Goal: Transaction & Acquisition: Purchase product/service

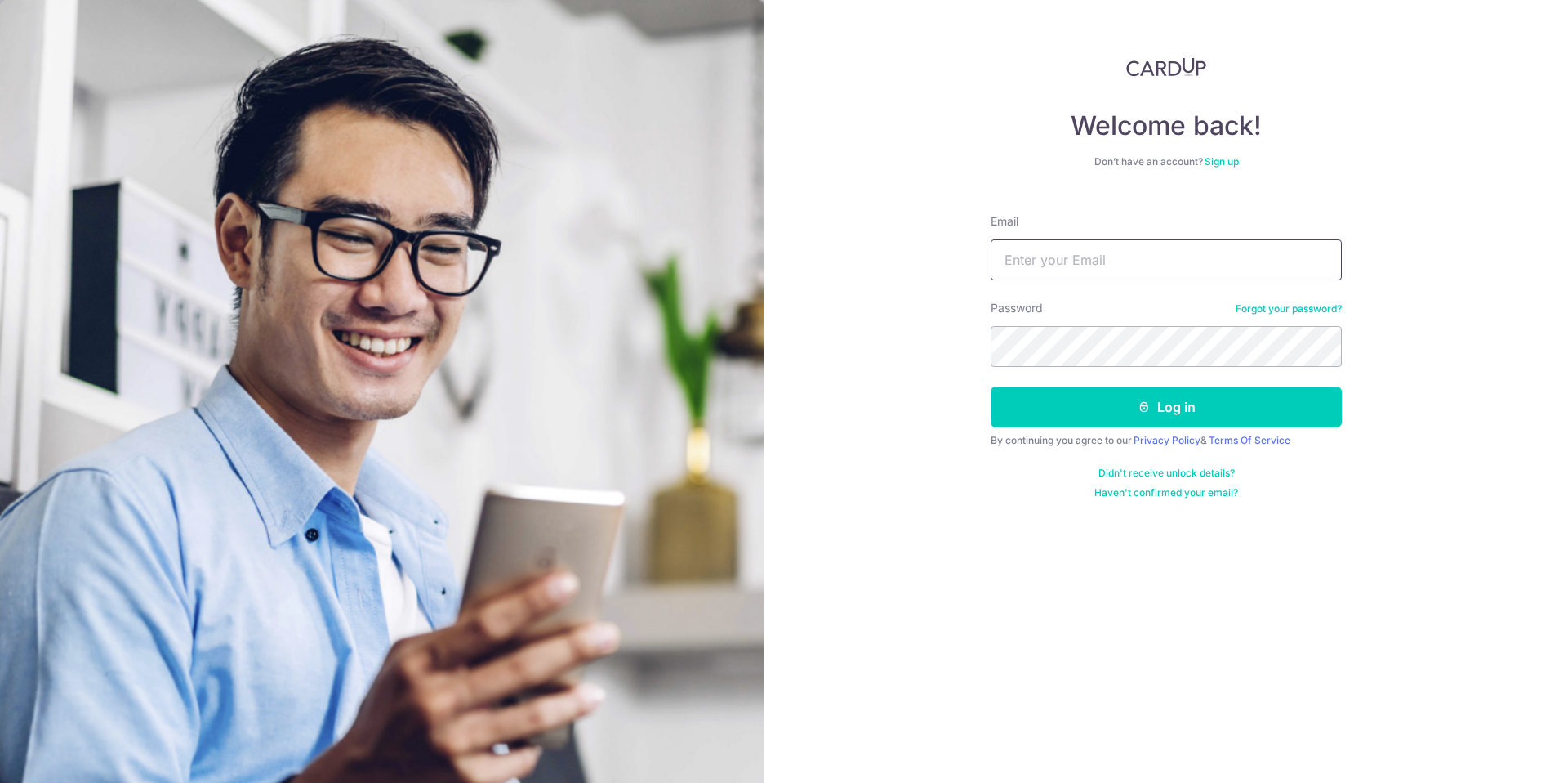
click at [1076, 272] on input "Email" at bounding box center [1165, 259] width 351 height 41
type input "askarnemaev@gmail.com"
click at [990, 387] on button "Log in" at bounding box center [1165, 406] width 351 height 41
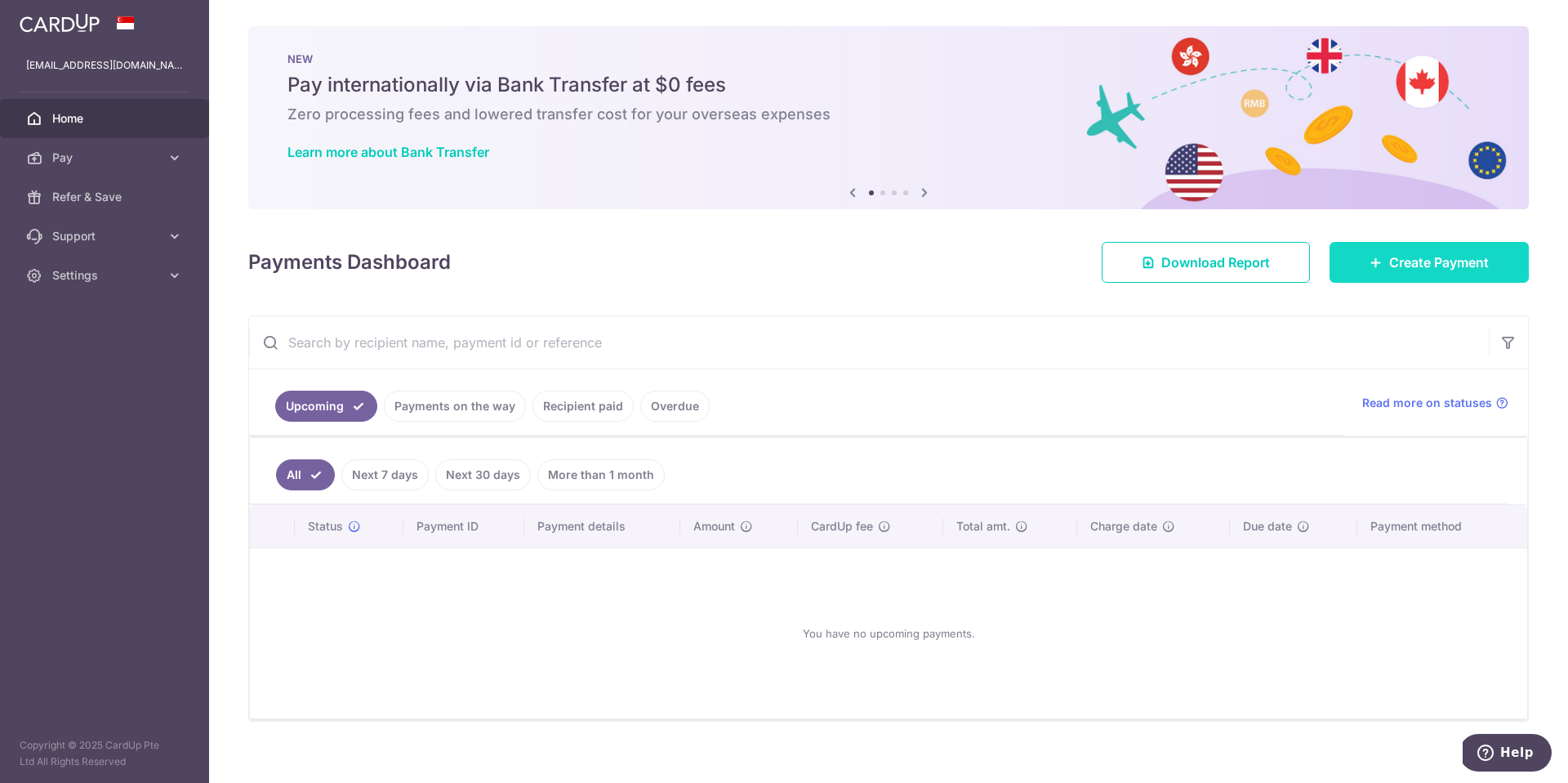
click at [1380, 269] on link "Create Payment" at bounding box center [1429, 261] width 200 height 41
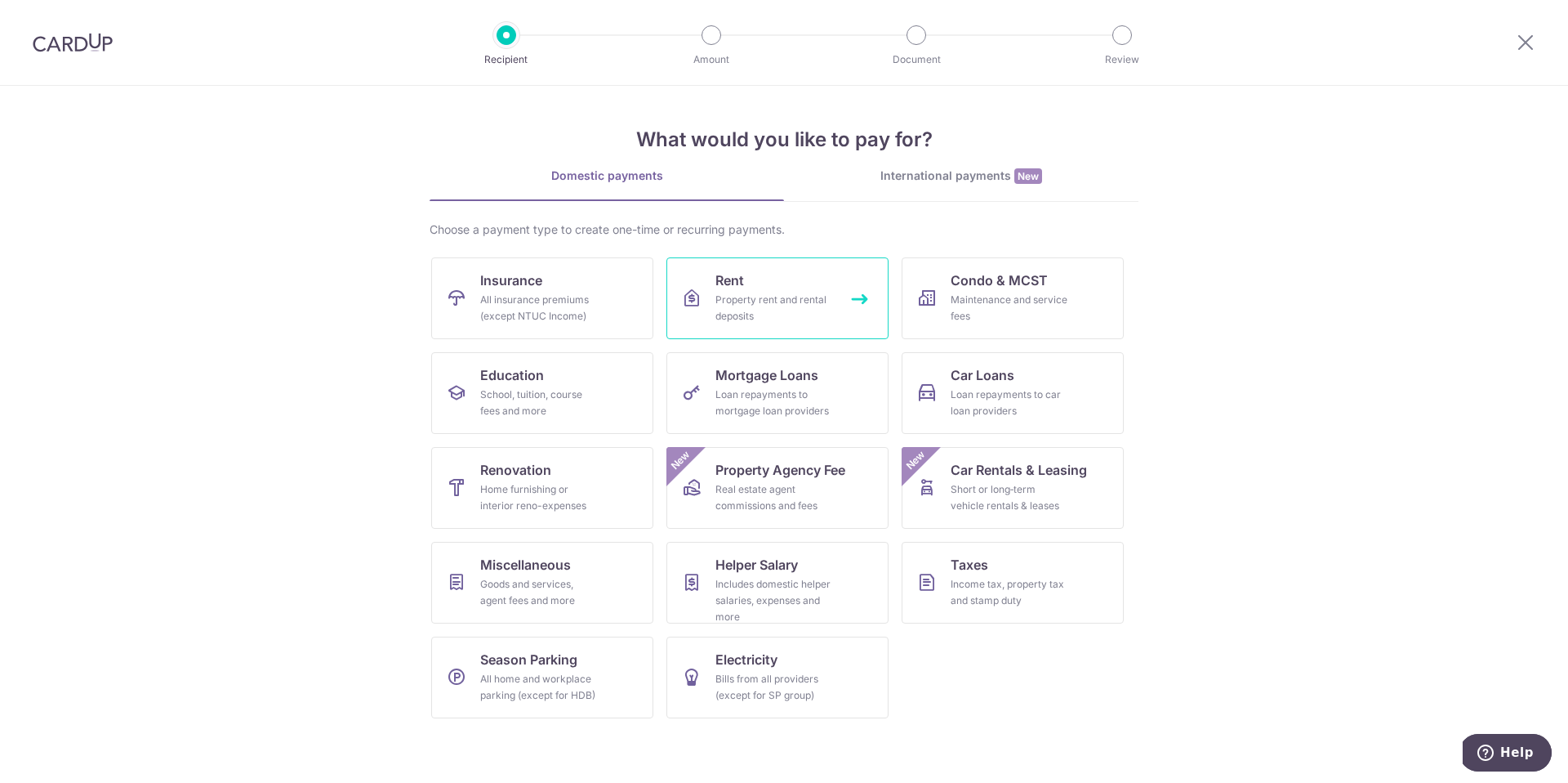
click at [758, 300] on div "Property rent and rental deposits" at bounding box center [774, 308] width 118 height 33
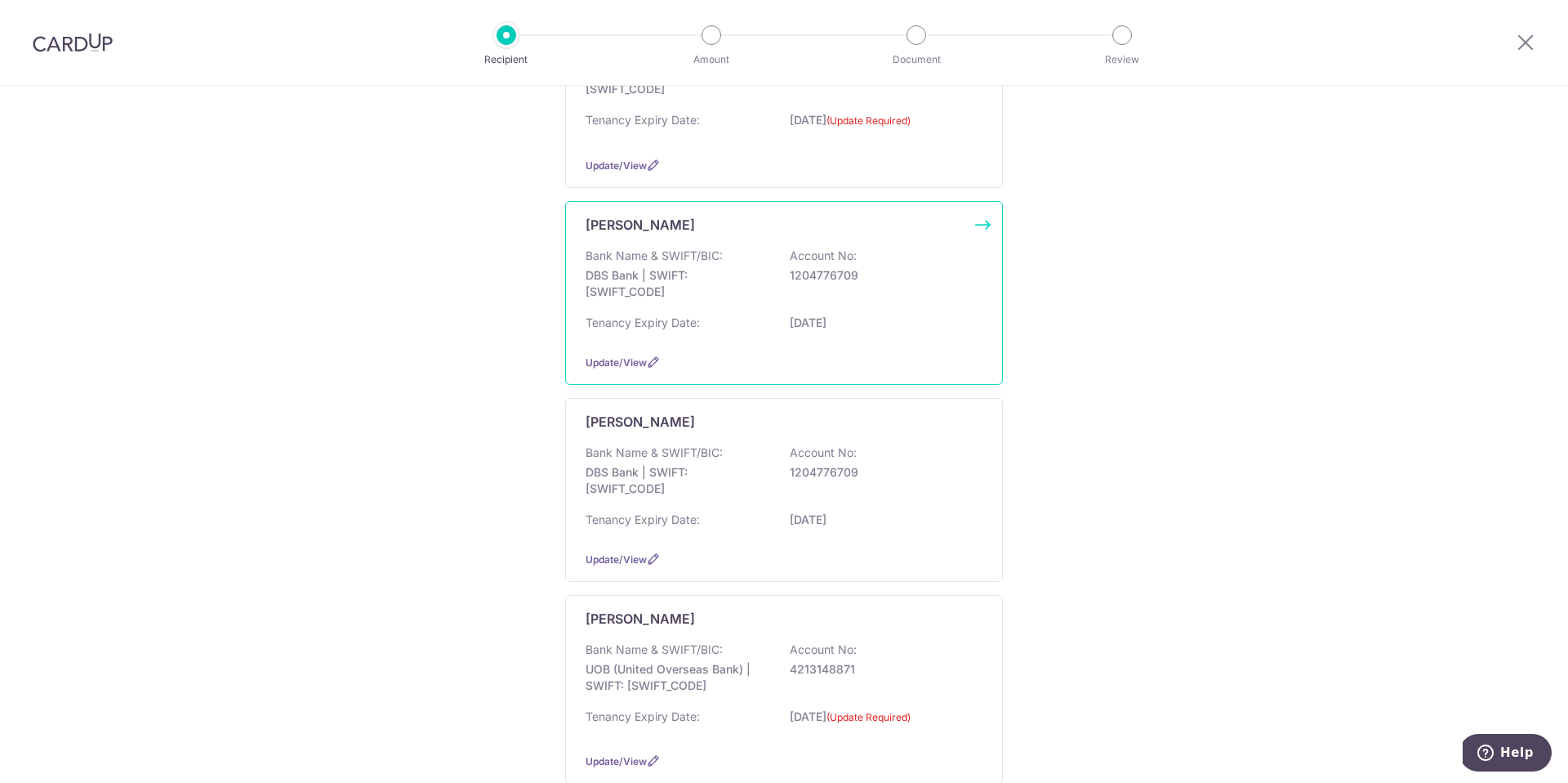
scroll to position [315, 0]
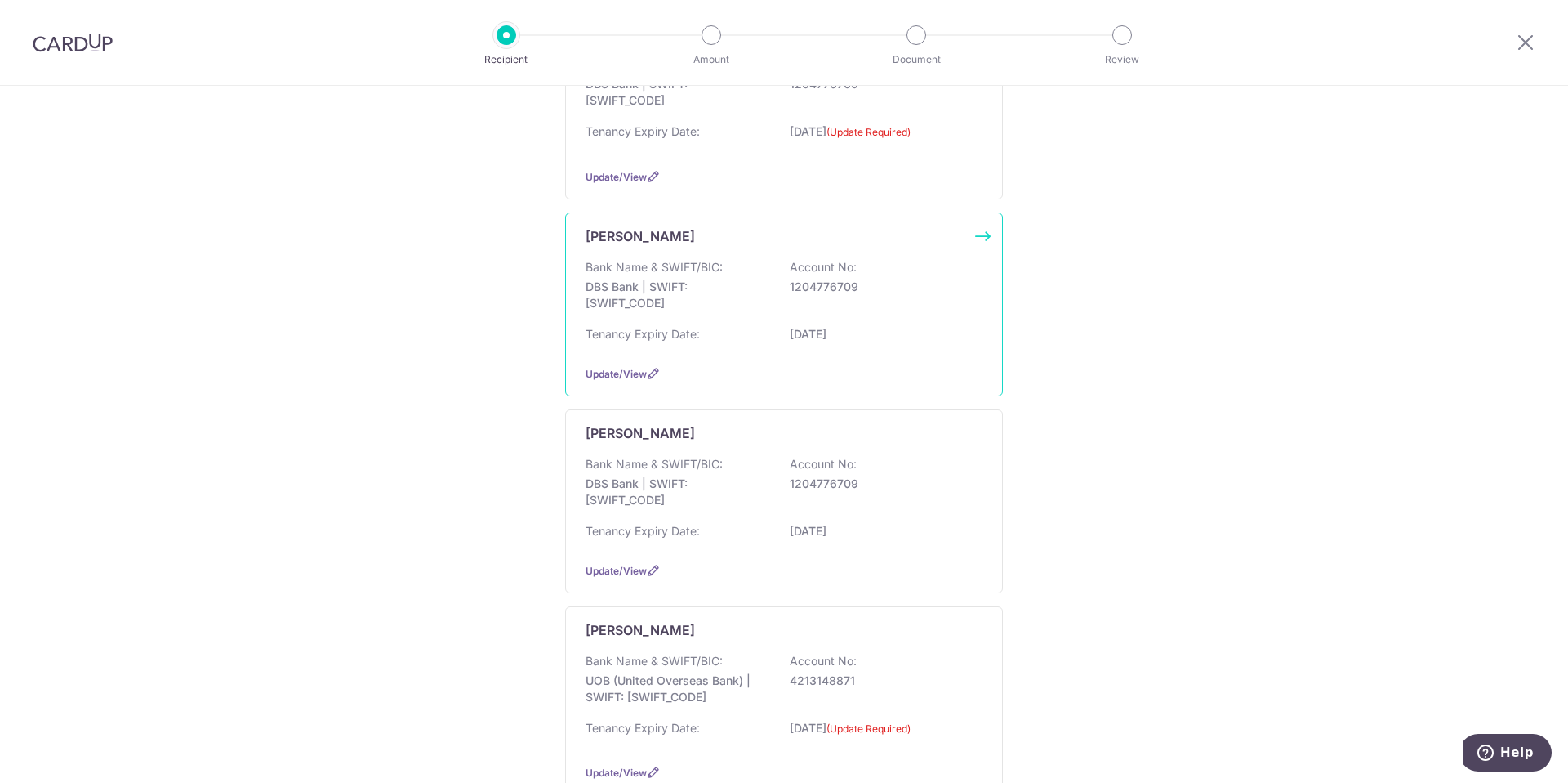
click at [747, 296] on p "DBS Bank | SWIFT: DBSSSGSGXXX" at bounding box center [677, 295] width 183 height 33
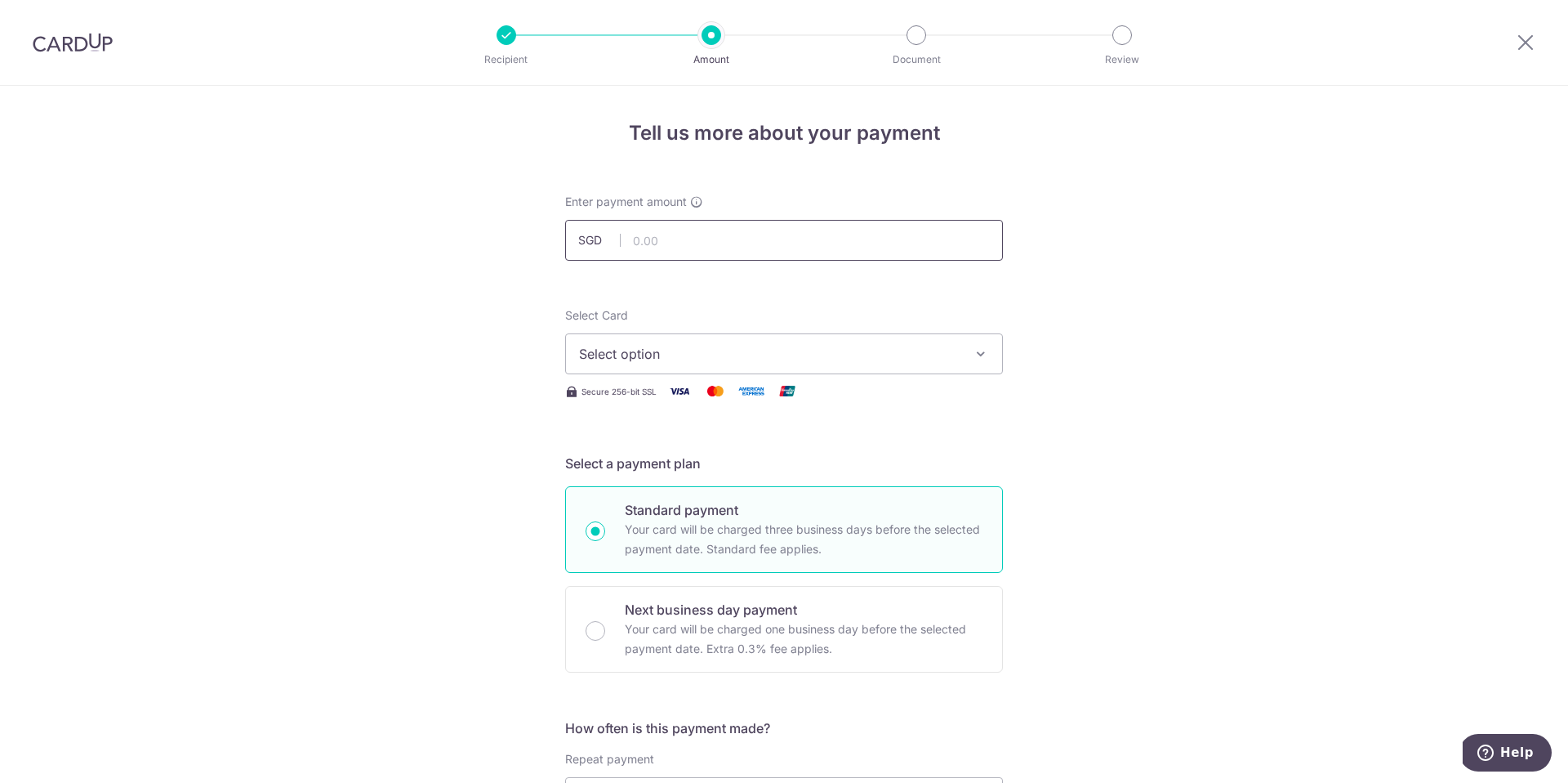
click at [725, 236] on input "text" at bounding box center [784, 240] width 438 height 41
type input "2"
type input "3,350.00"
click at [763, 344] on span "Select option" at bounding box center [769, 354] width 381 height 20
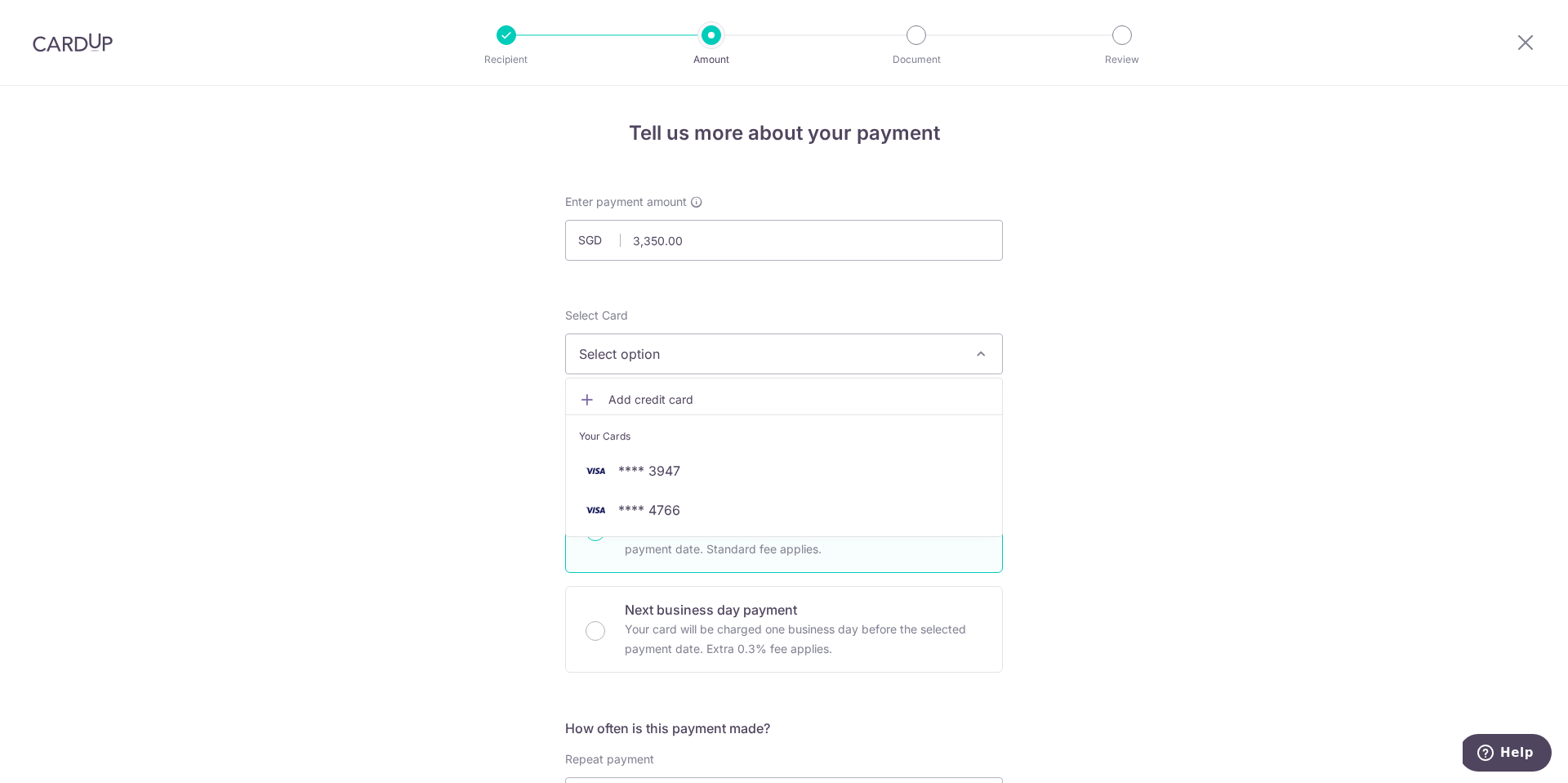
click at [687, 401] on span "Add credit card" at bounding box center [799, 399] width 381 height 16
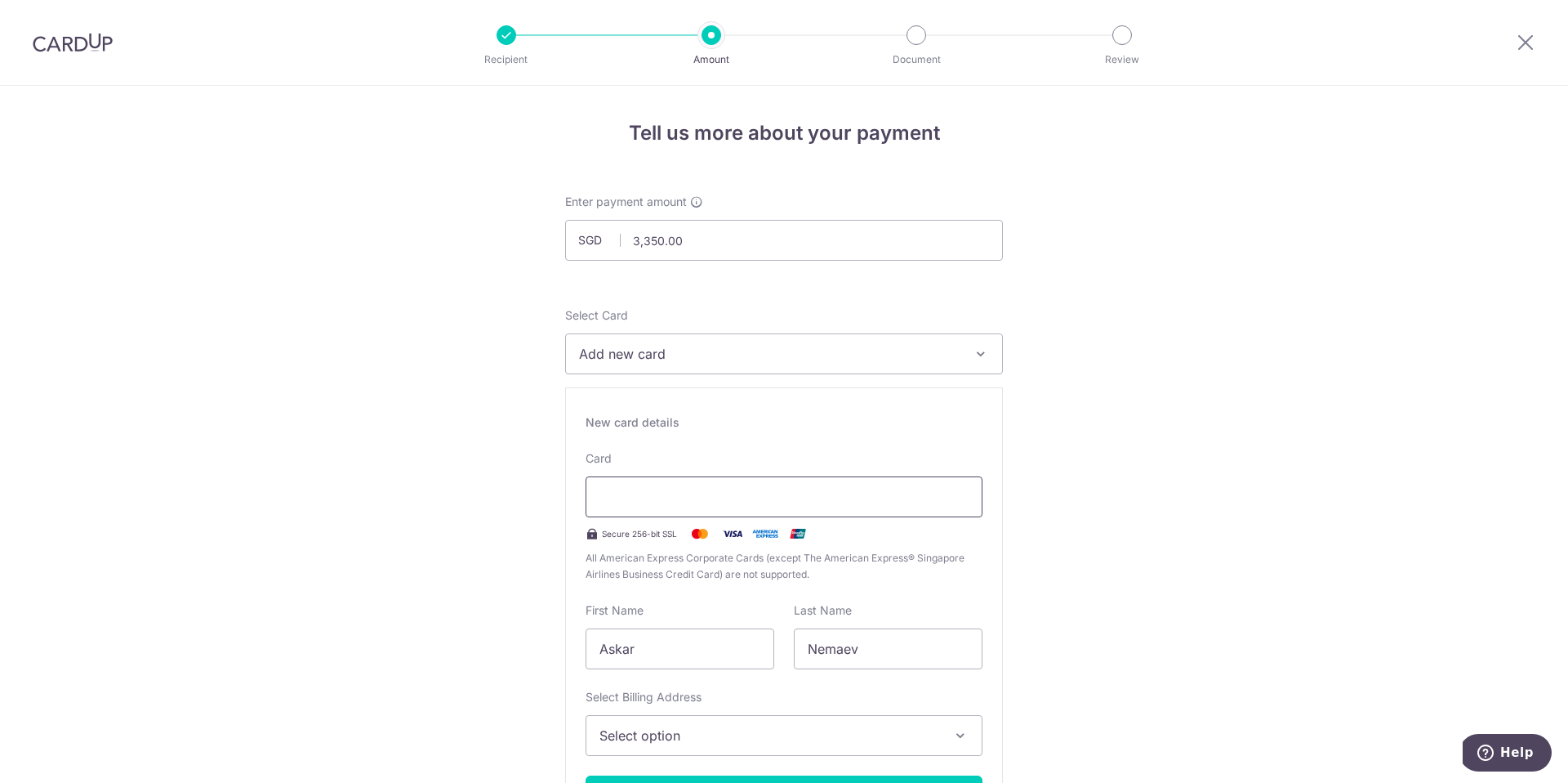
click at [716, 511] on div at bounding box center [784, 496] width 397 height 41
click at [715, 506] on div at bounding box center [784, 496] width 397 height 41
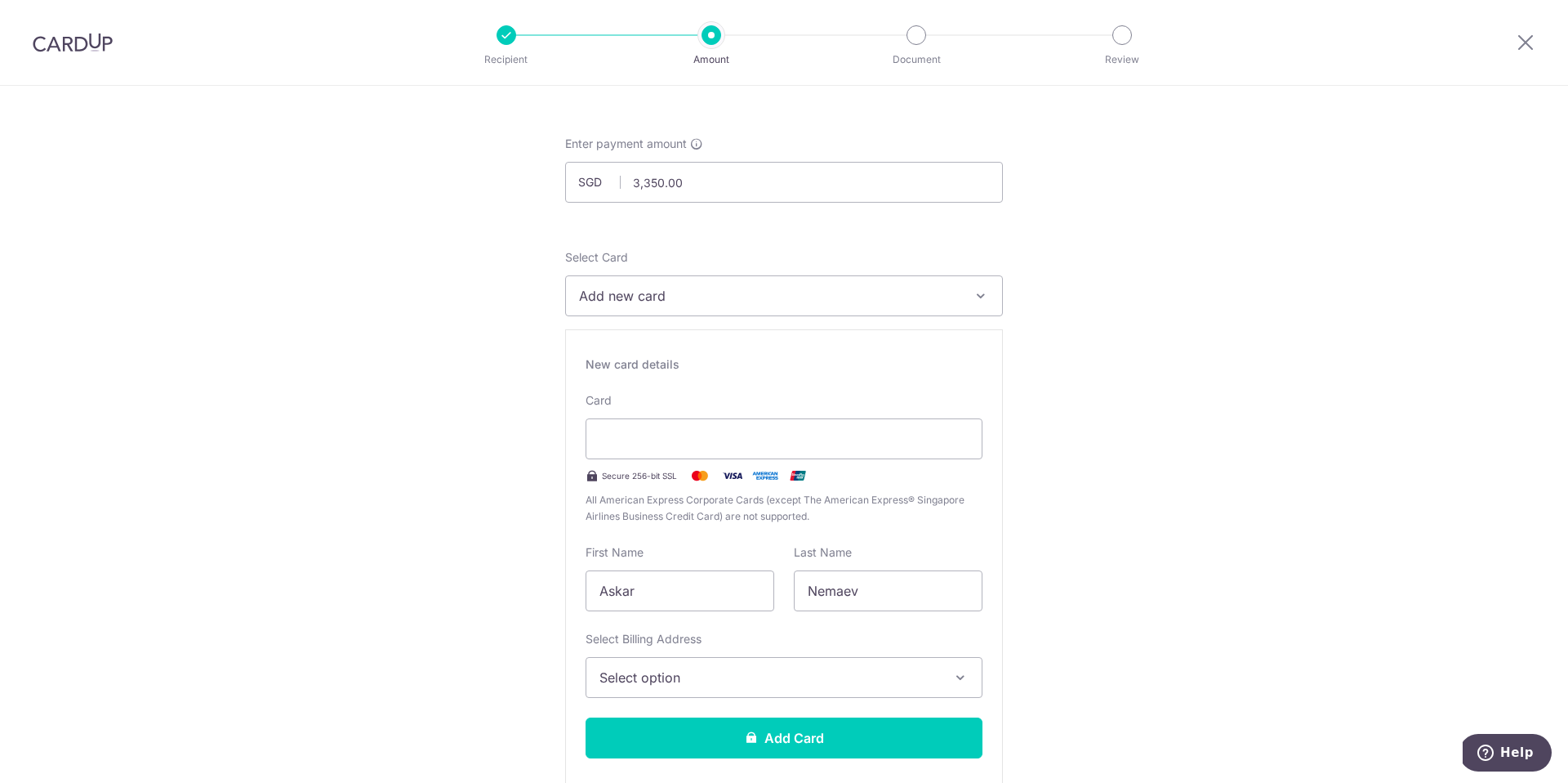
scroll to position [64, 0]
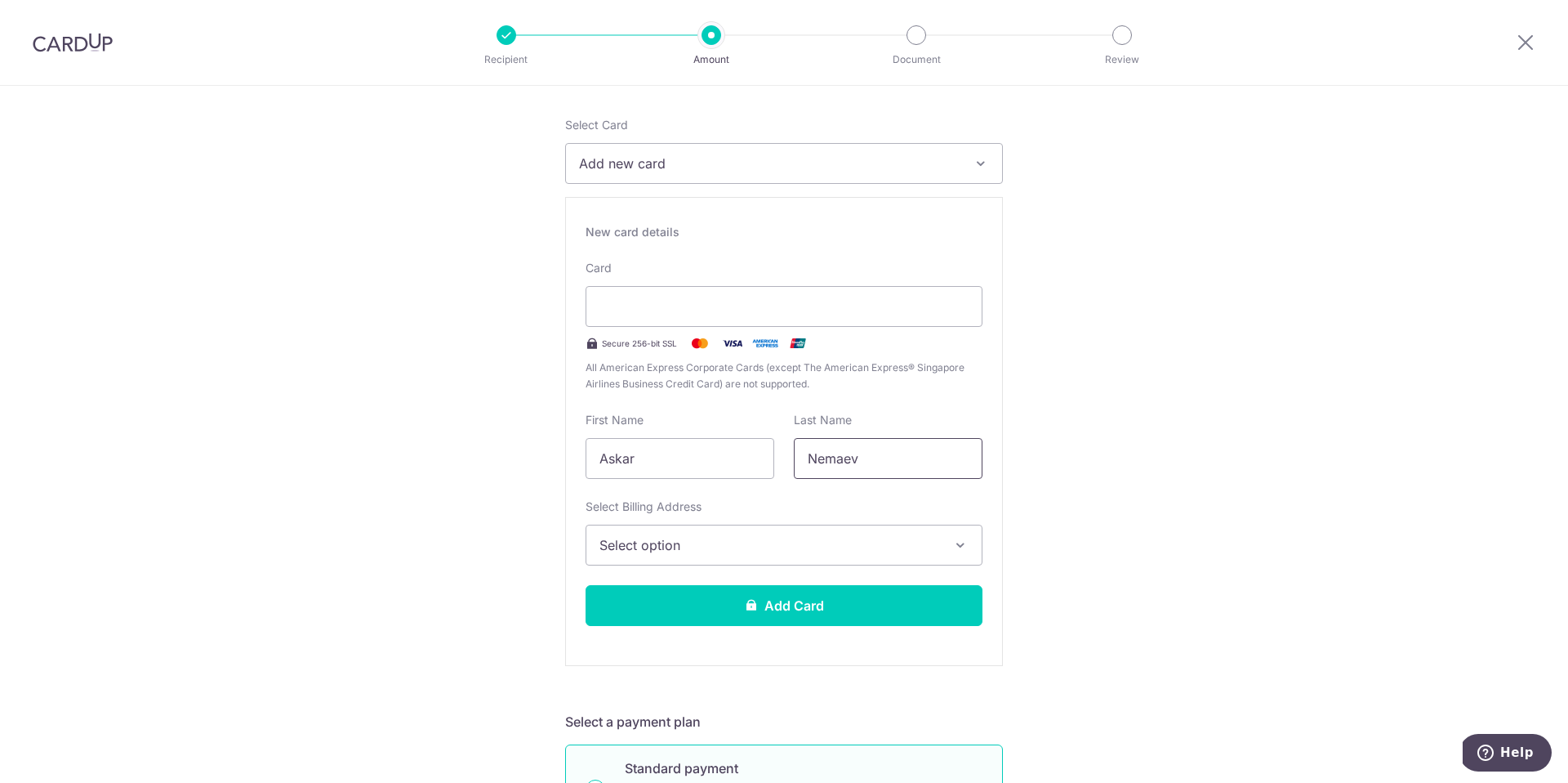
scroll to position [190, 0]
click at [910, 544] on span "Select option" at bounding box center [769, 546] width 340 height 20
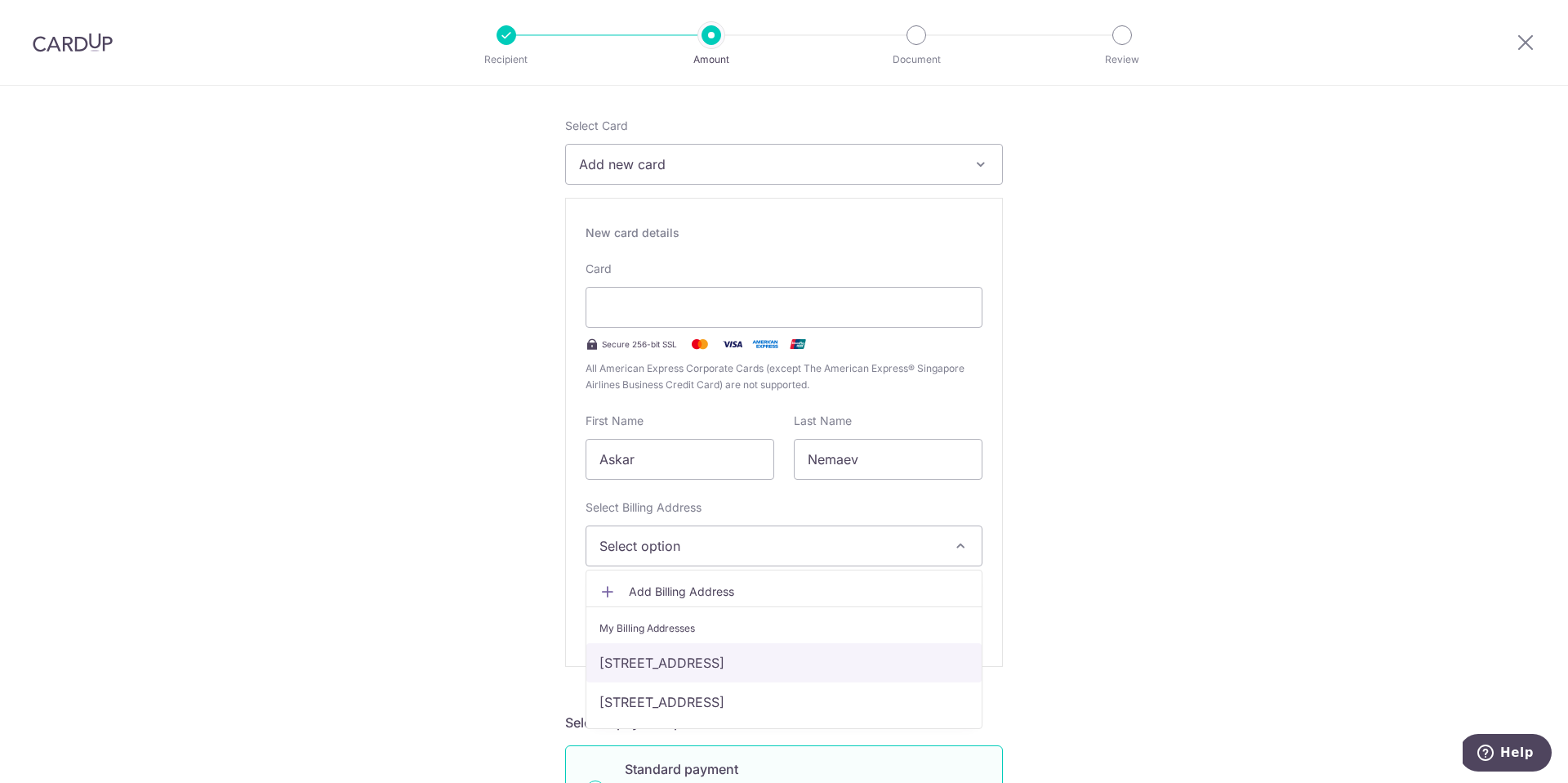
click at [825, 651] on link "[STREET_ADDRESS]" at bounding box center [784, 662] width 395 height 39
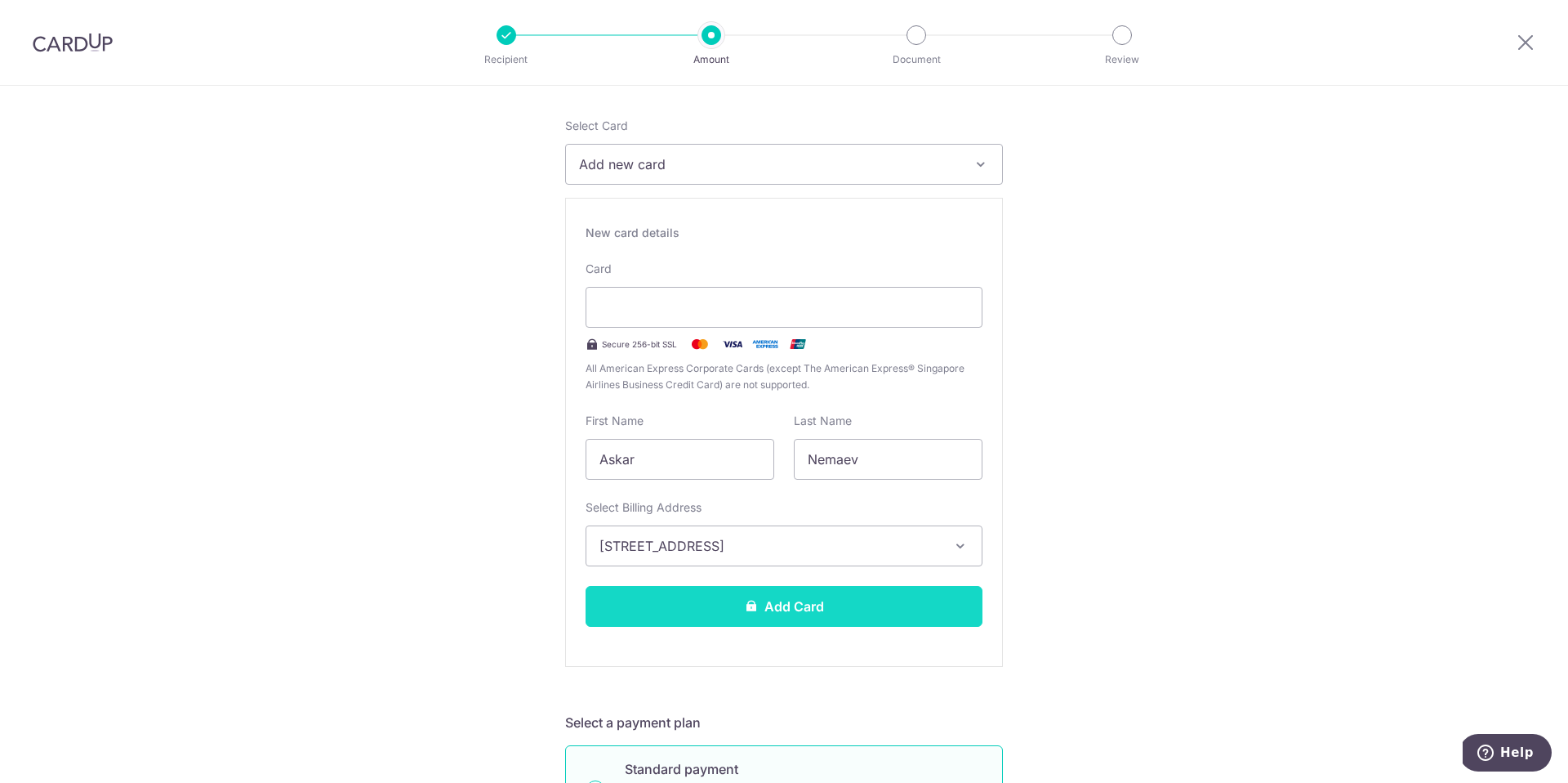
click at [869, 613] on button "Add Card" at bounding box center [784, 606] width 397 height 41
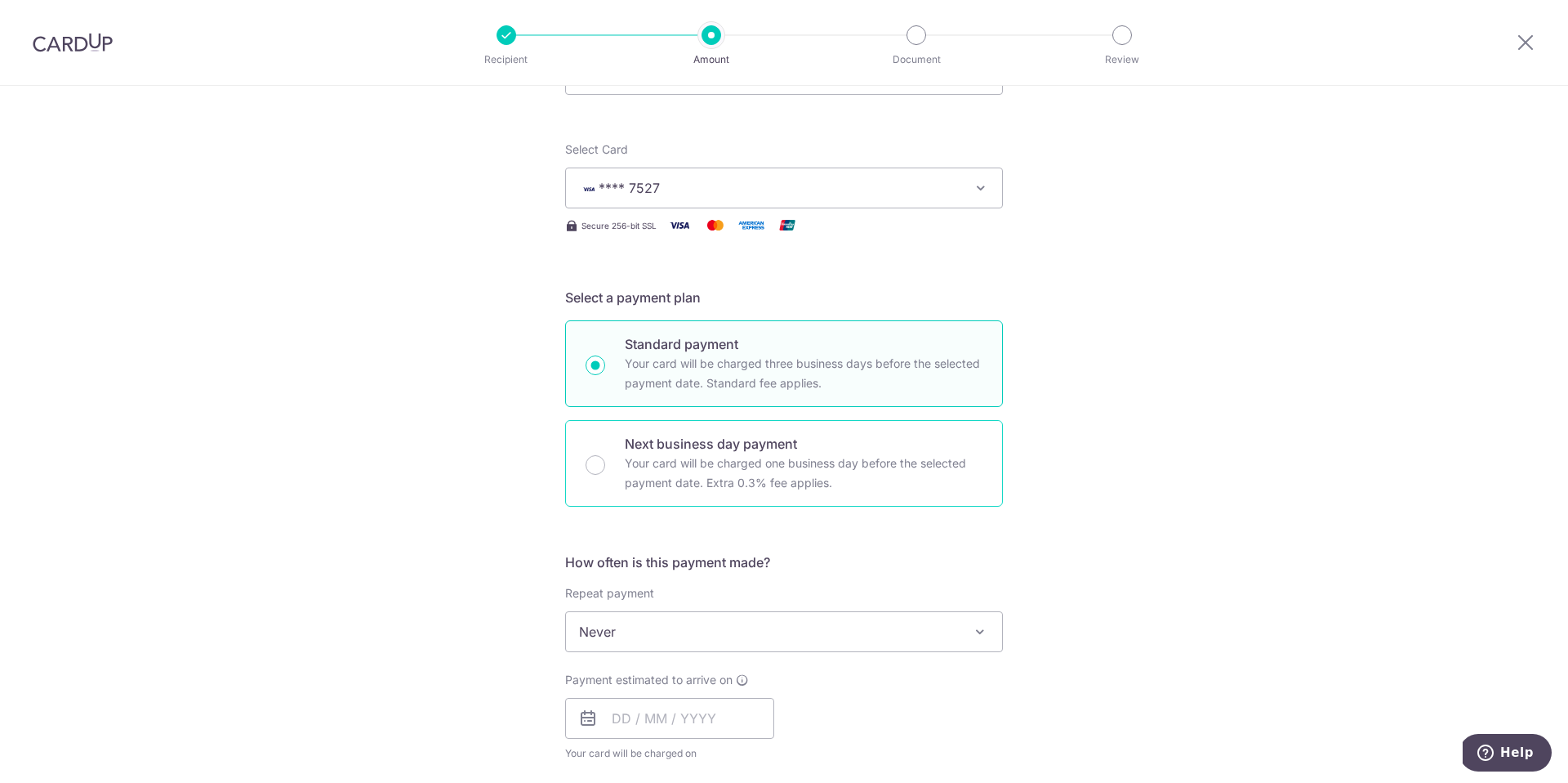
scroll to position [174, 0]
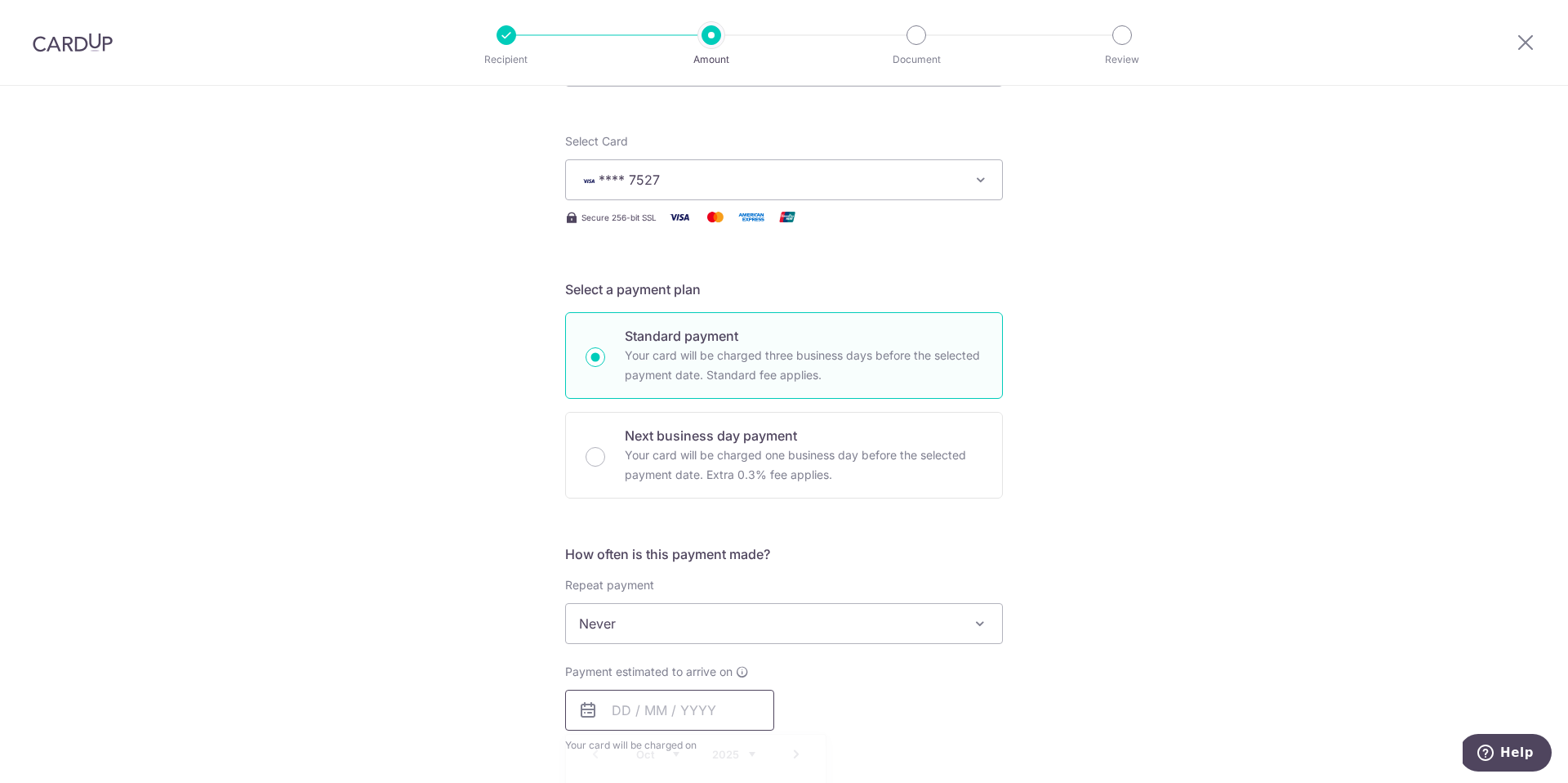
click at [717, 707] on input "text" at bounding box center [669, 710] width 209 height 41
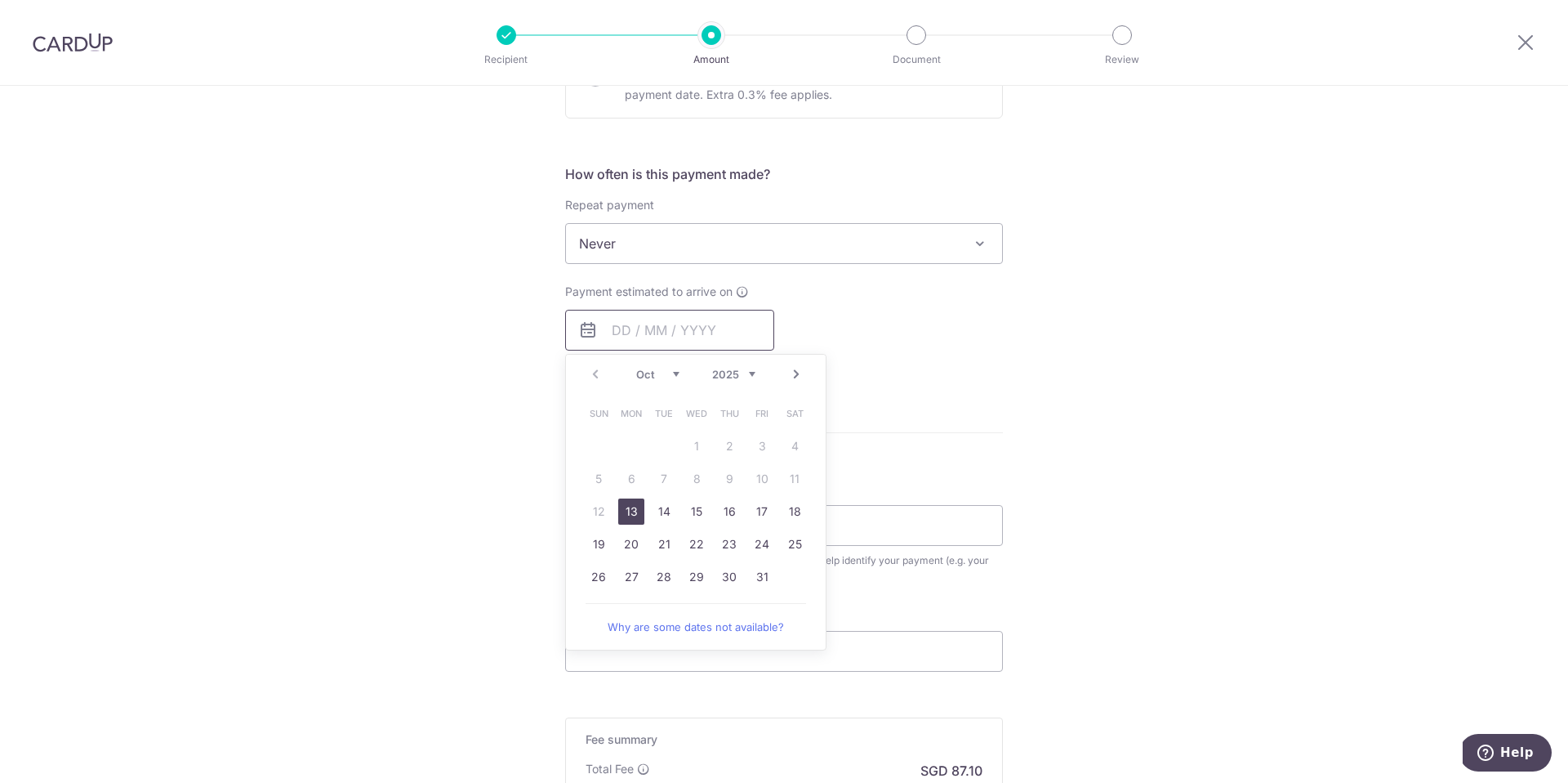
scroll to position [603, 0]
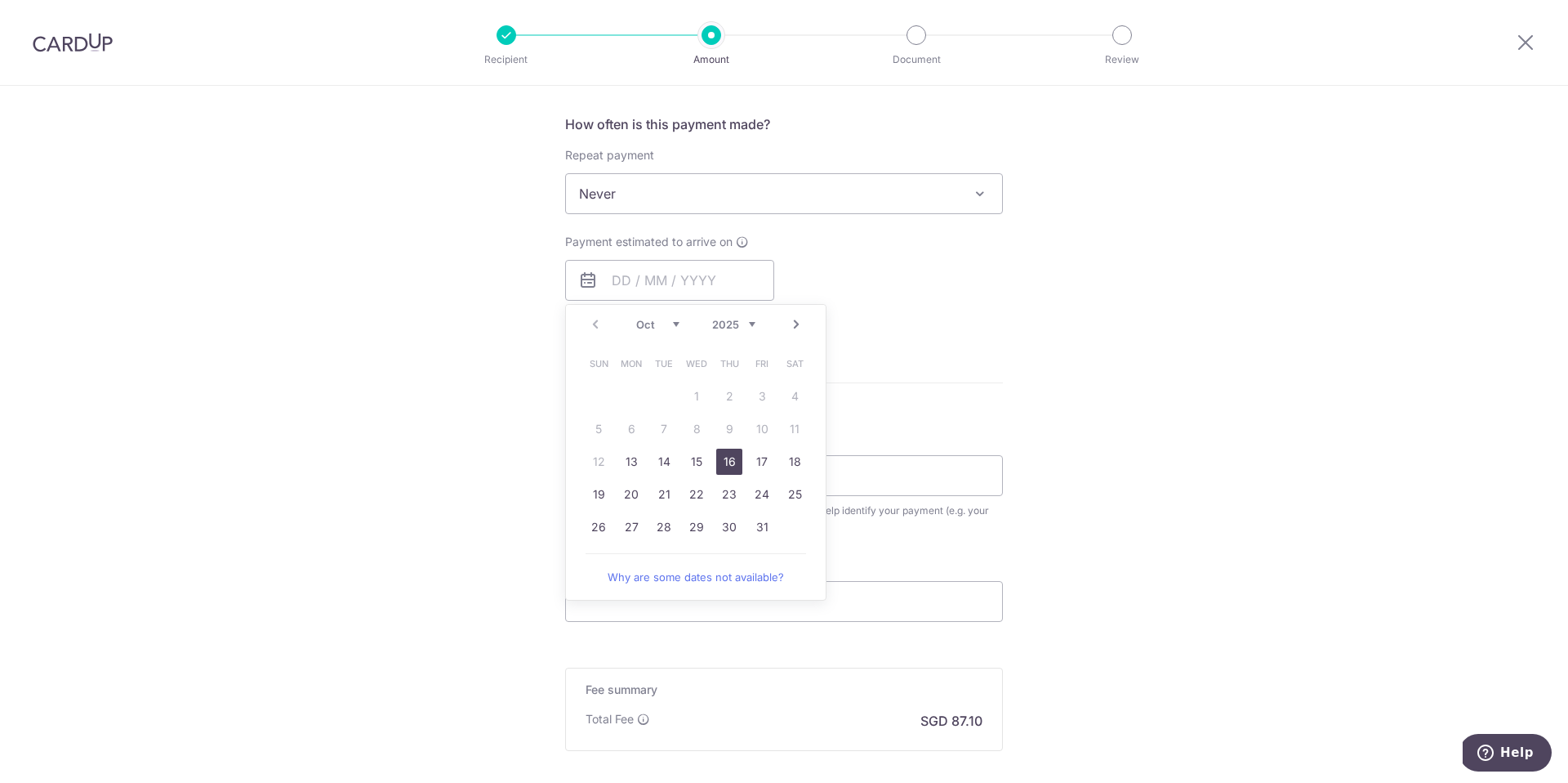
click at [720, 456] on link "16" at bounding box center [729, 461] width 26 height 26
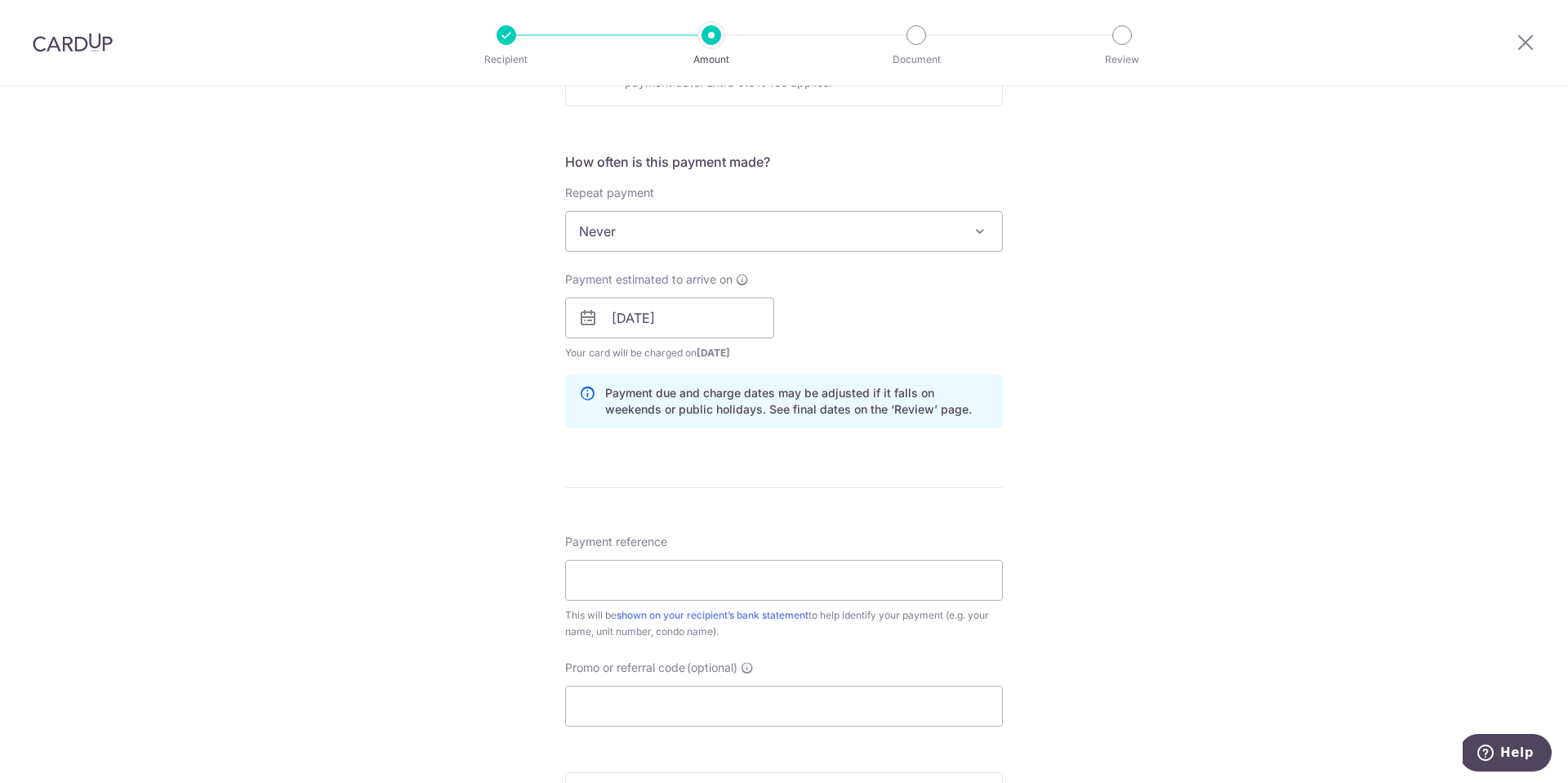
scroll to position [538, 0]
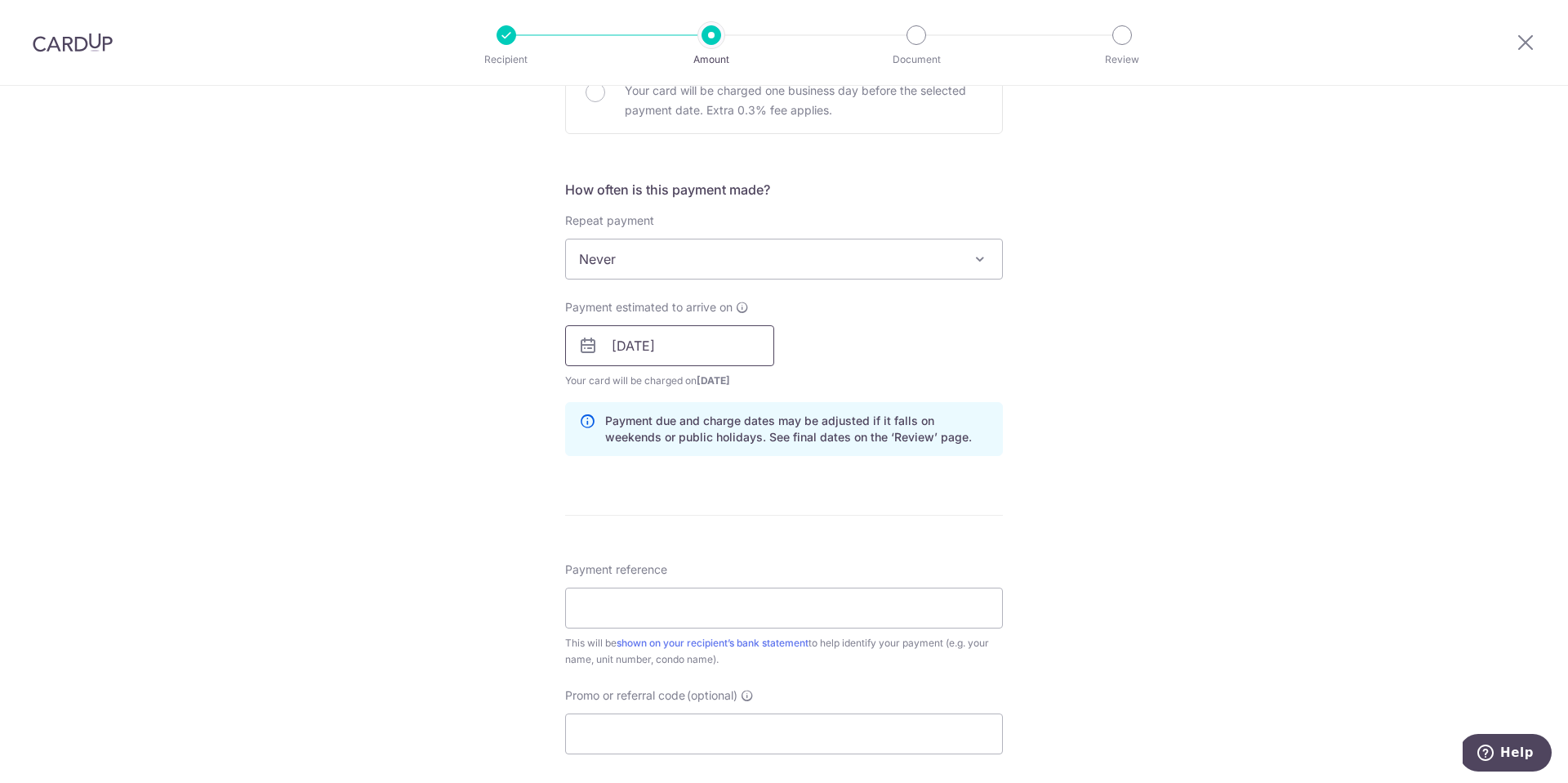
click at [716, 336] on input "16/10/2025" at bounding box center [669, 345] width 209 height 41
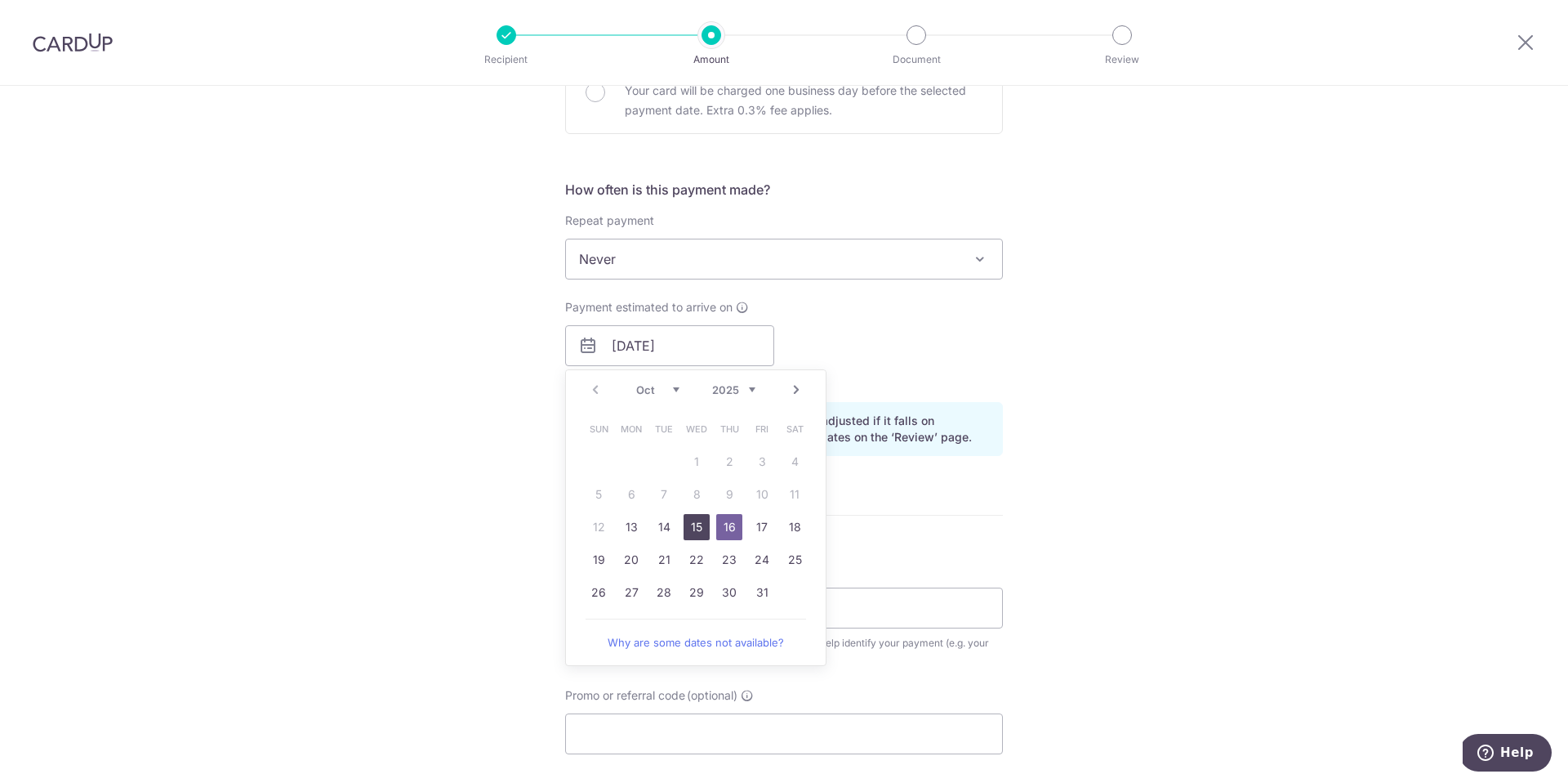
click at [703, 529] on link "15" at bounding box center [696, 526] width 26 height 26
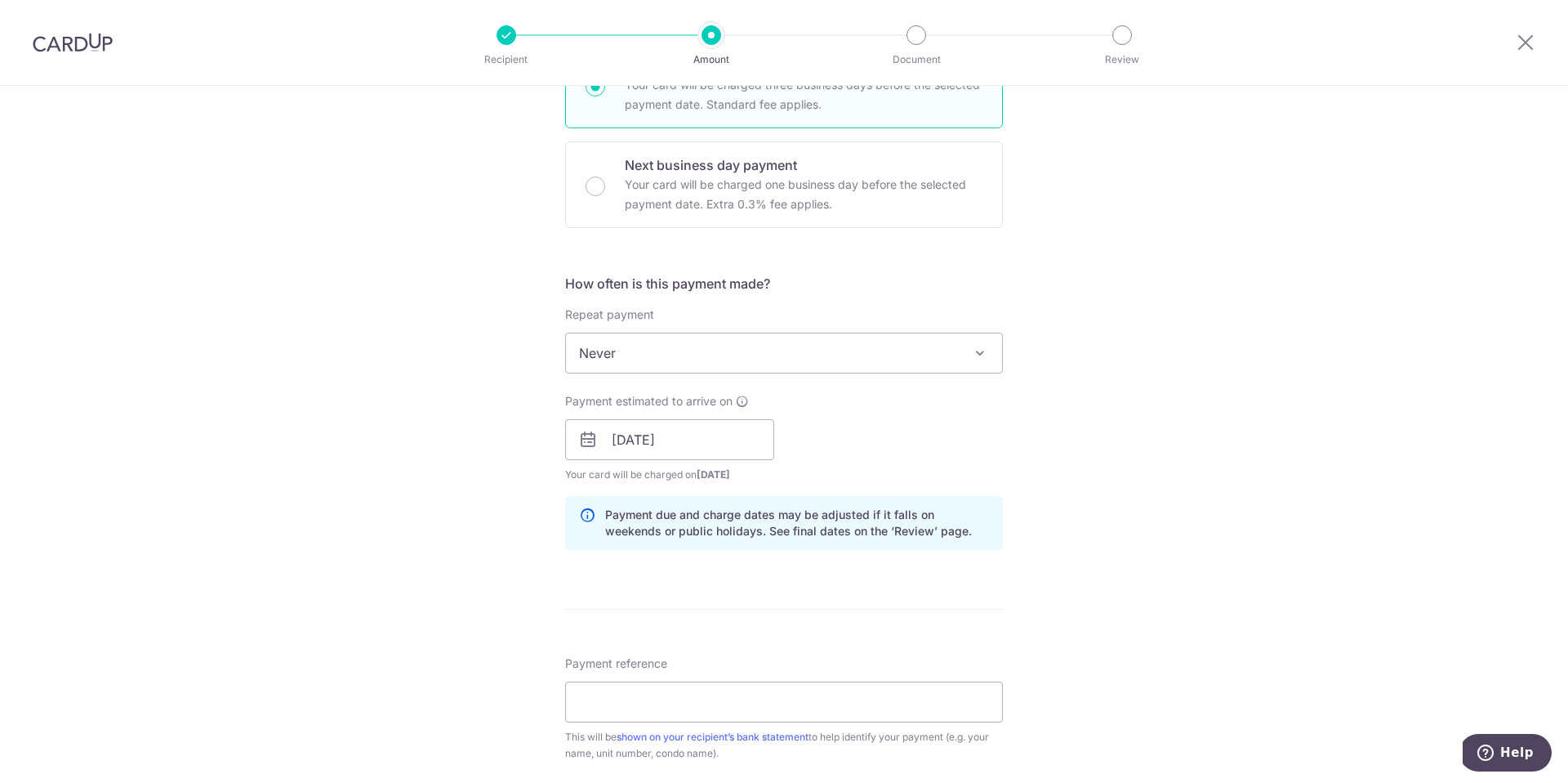
scroll to position [442, 0]
click at [715, 445] on input "15/10/2025" at bounding box center [669, 442] width 209 height 41
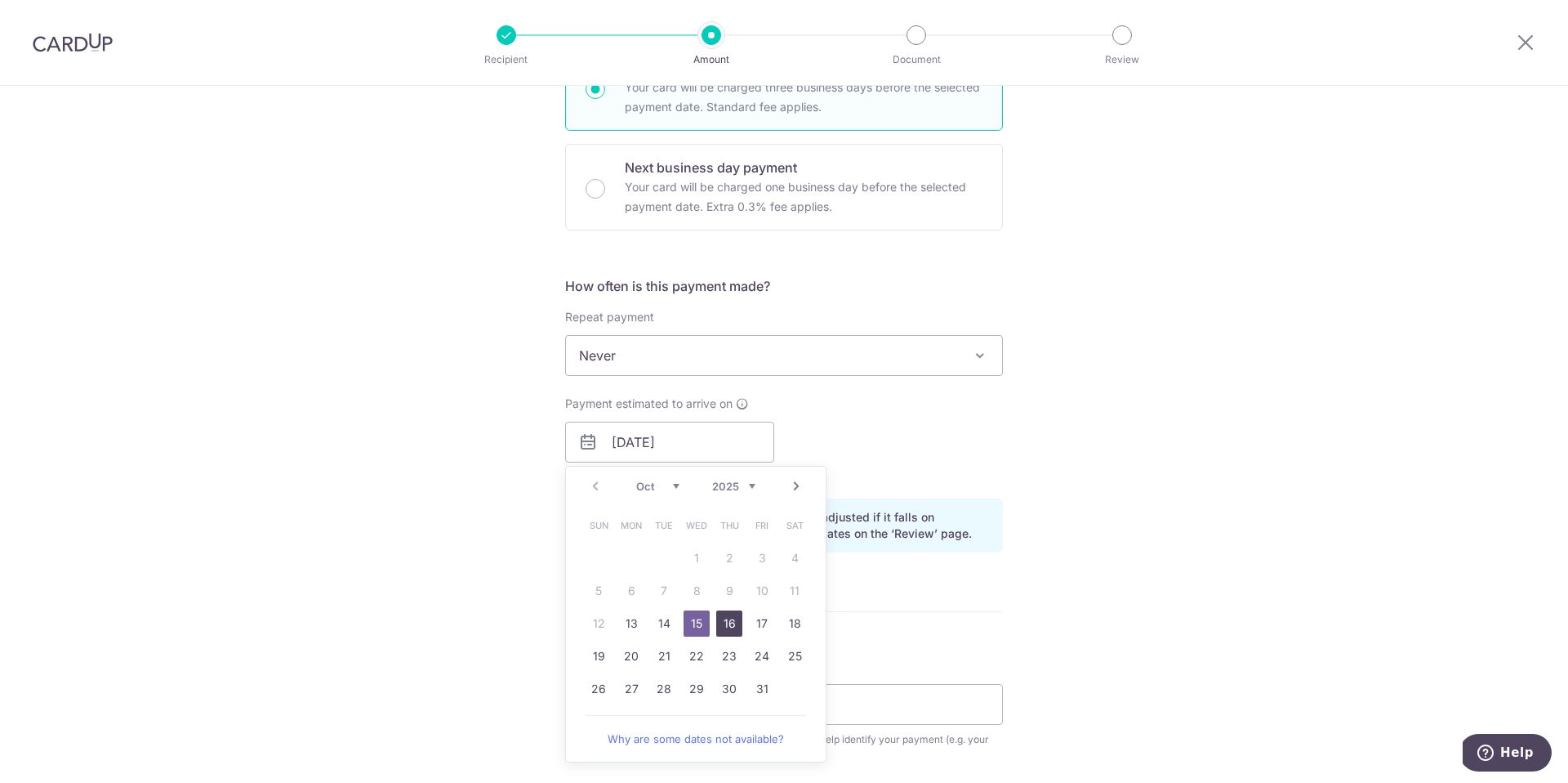
click at [730, 621] on link "16" at bounding box center [729, 623] width 26 height 26
type input "16/10/2025"
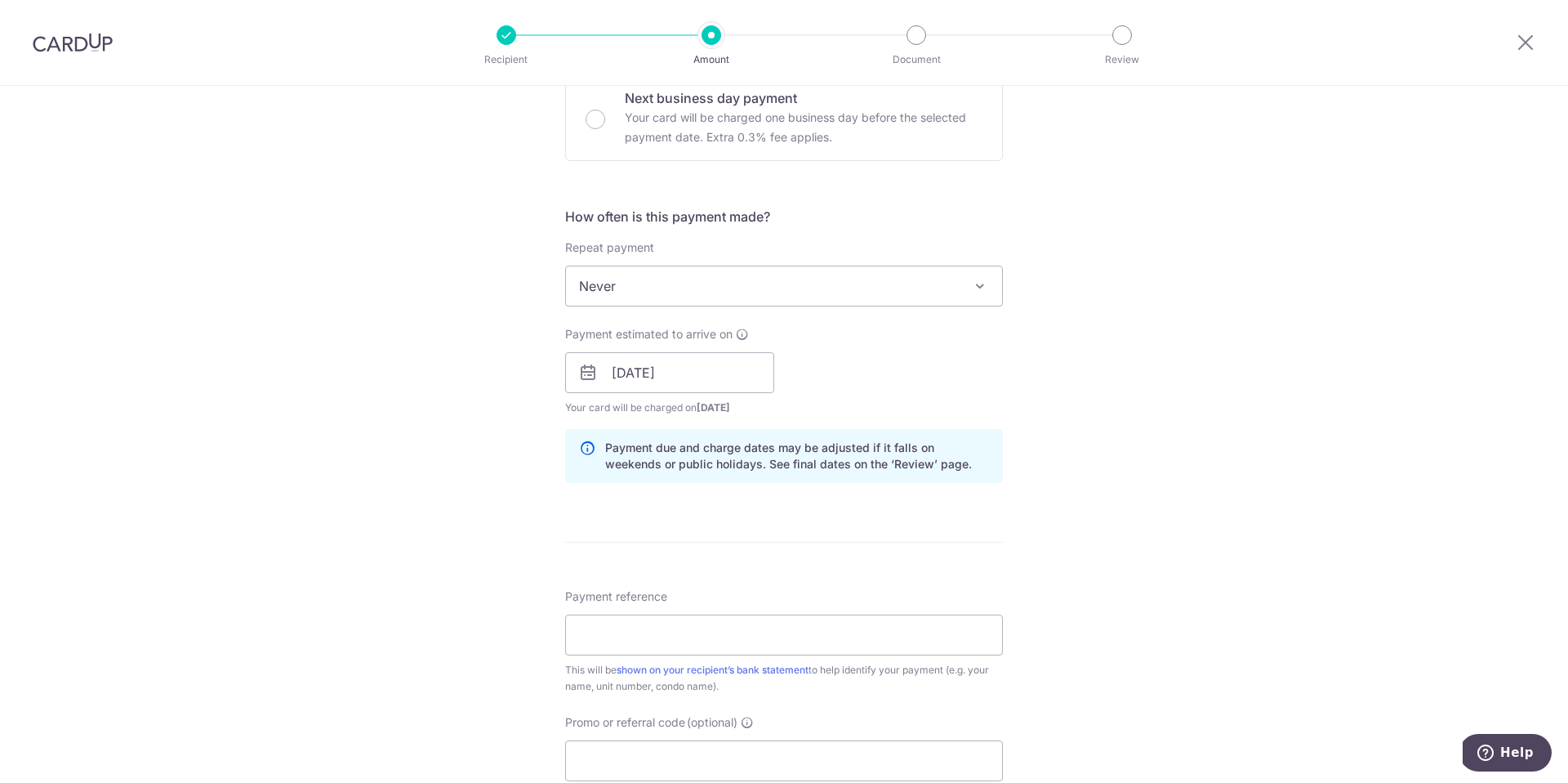
scroll to position [516, 0]
click at [775, 638] on input "Payment reference" at bounding box center [784, 630] width 438 height 41
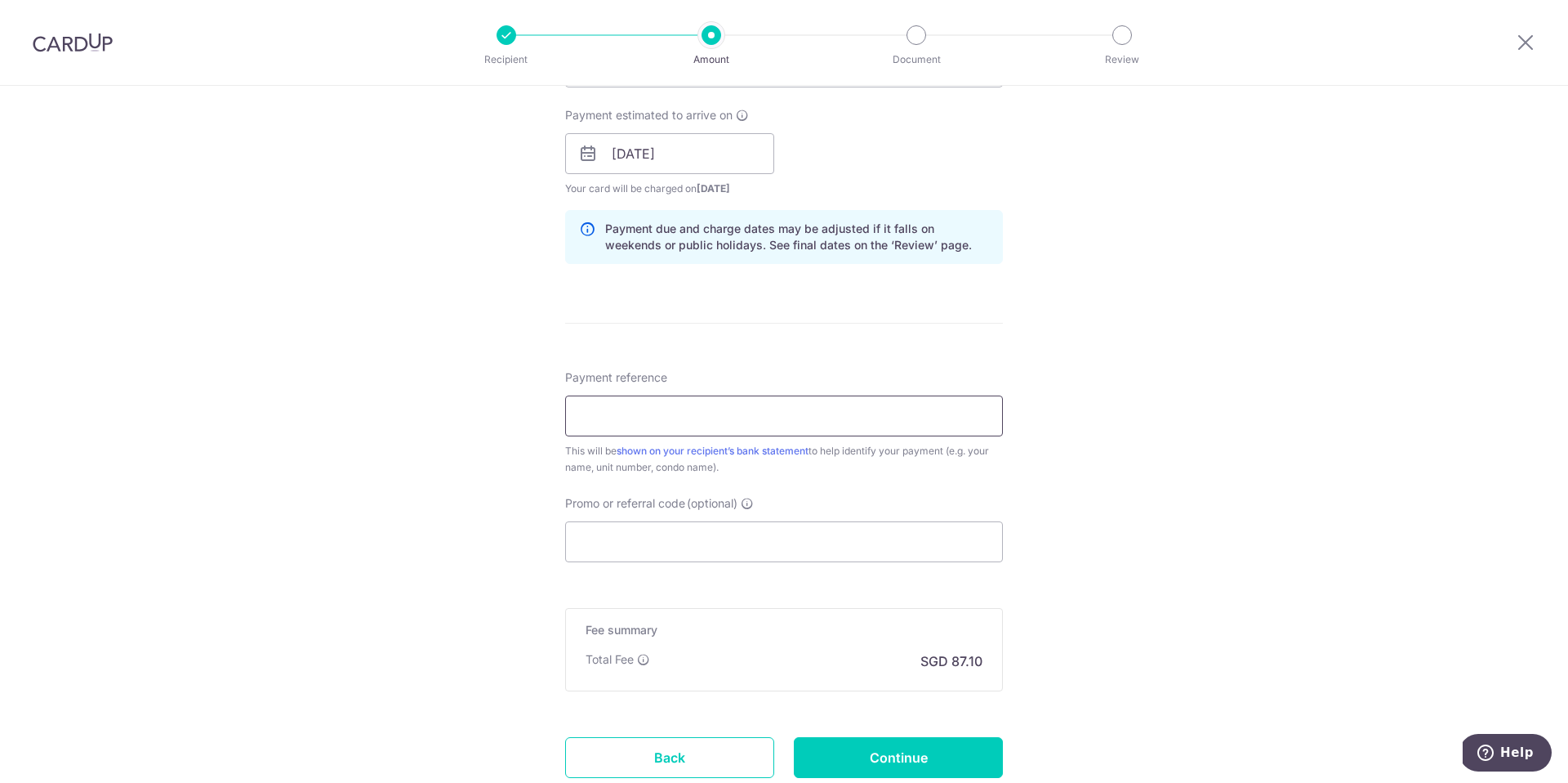
scroll to position [789, 0]
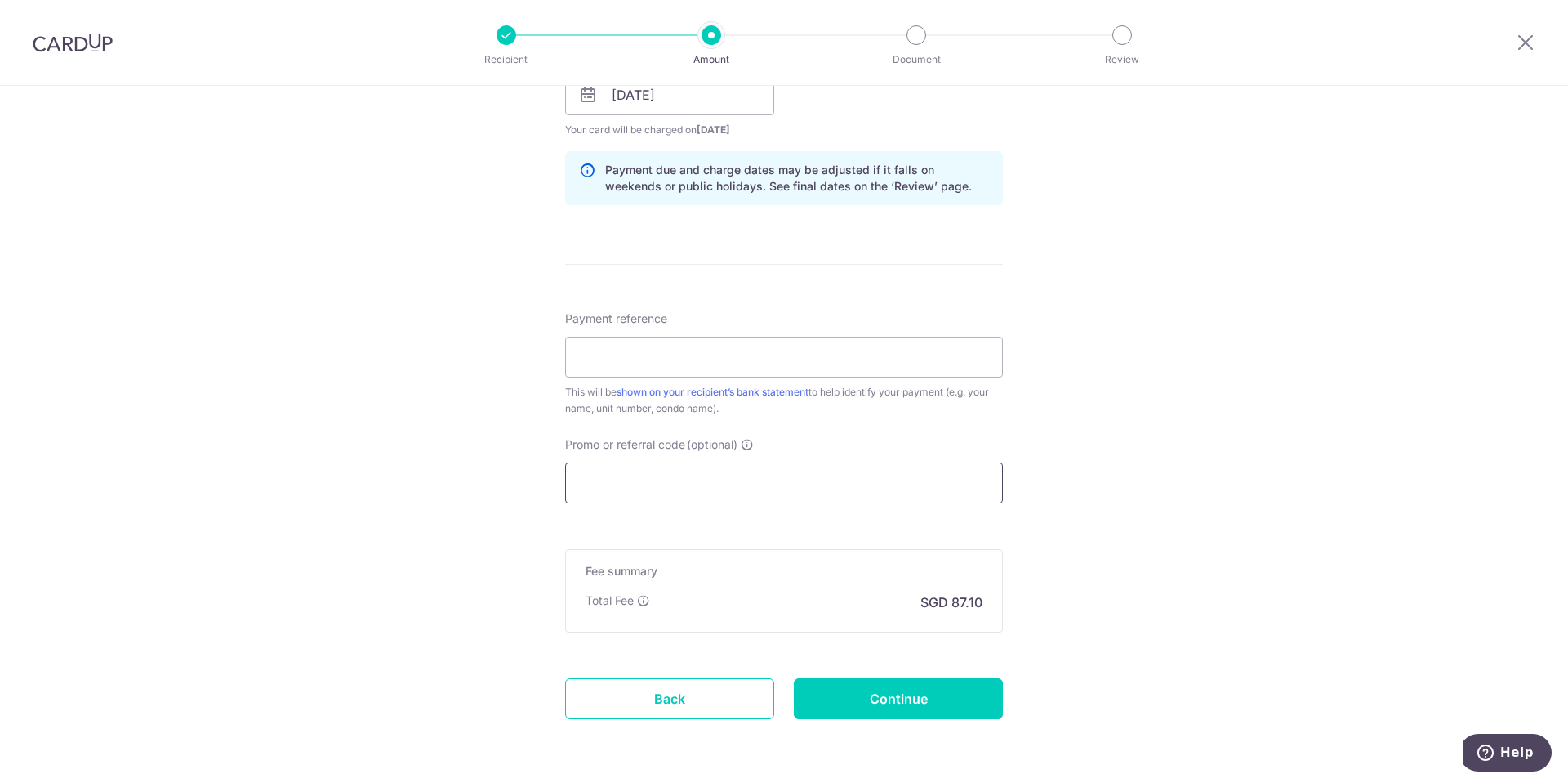
click at [739, 469] on input "Promo or referral code (optional)" at bounding box center [784, 483] width 438 height 41
paste input "SAVERENT179"
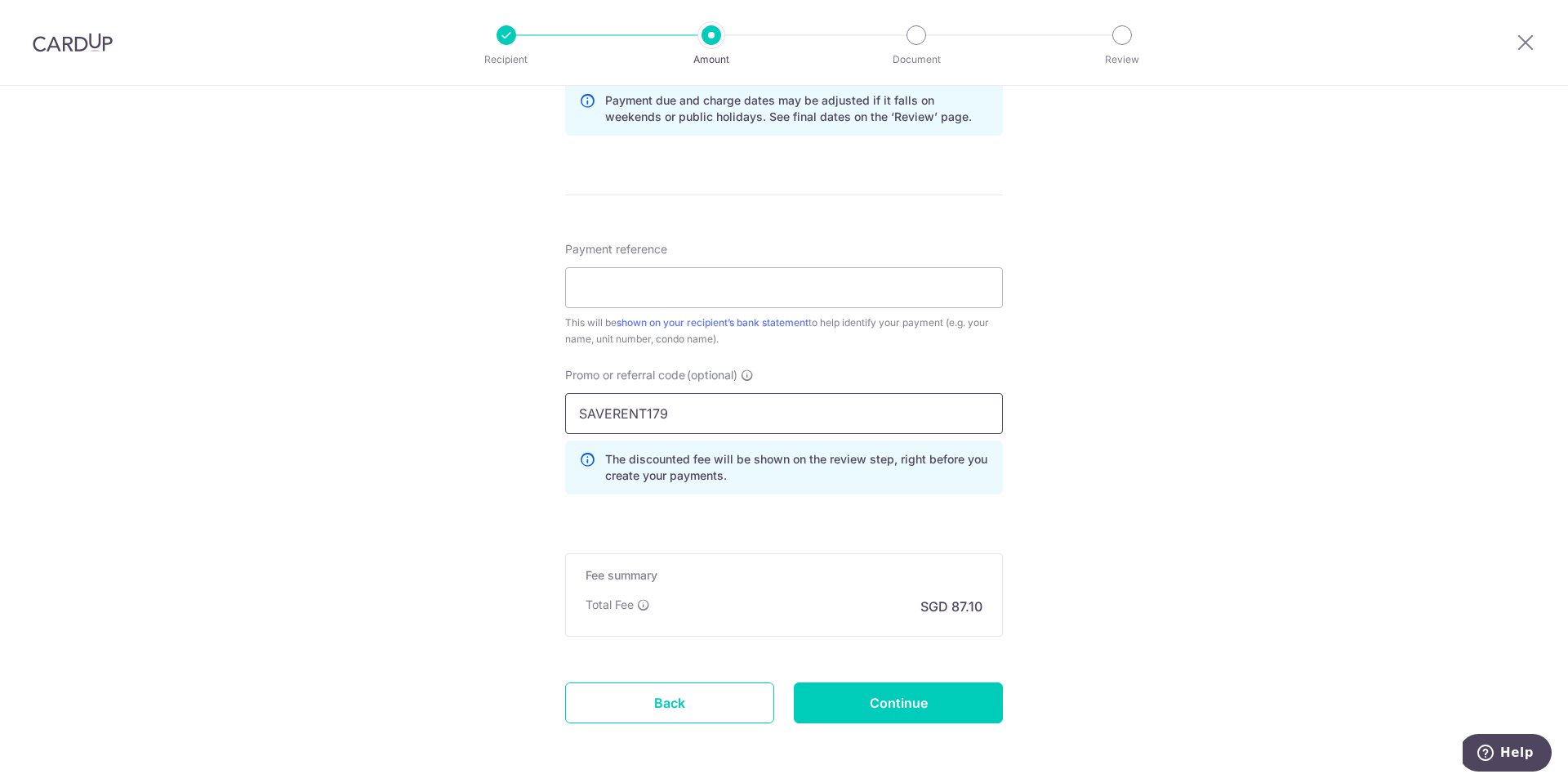
scroll to position [901, 0]
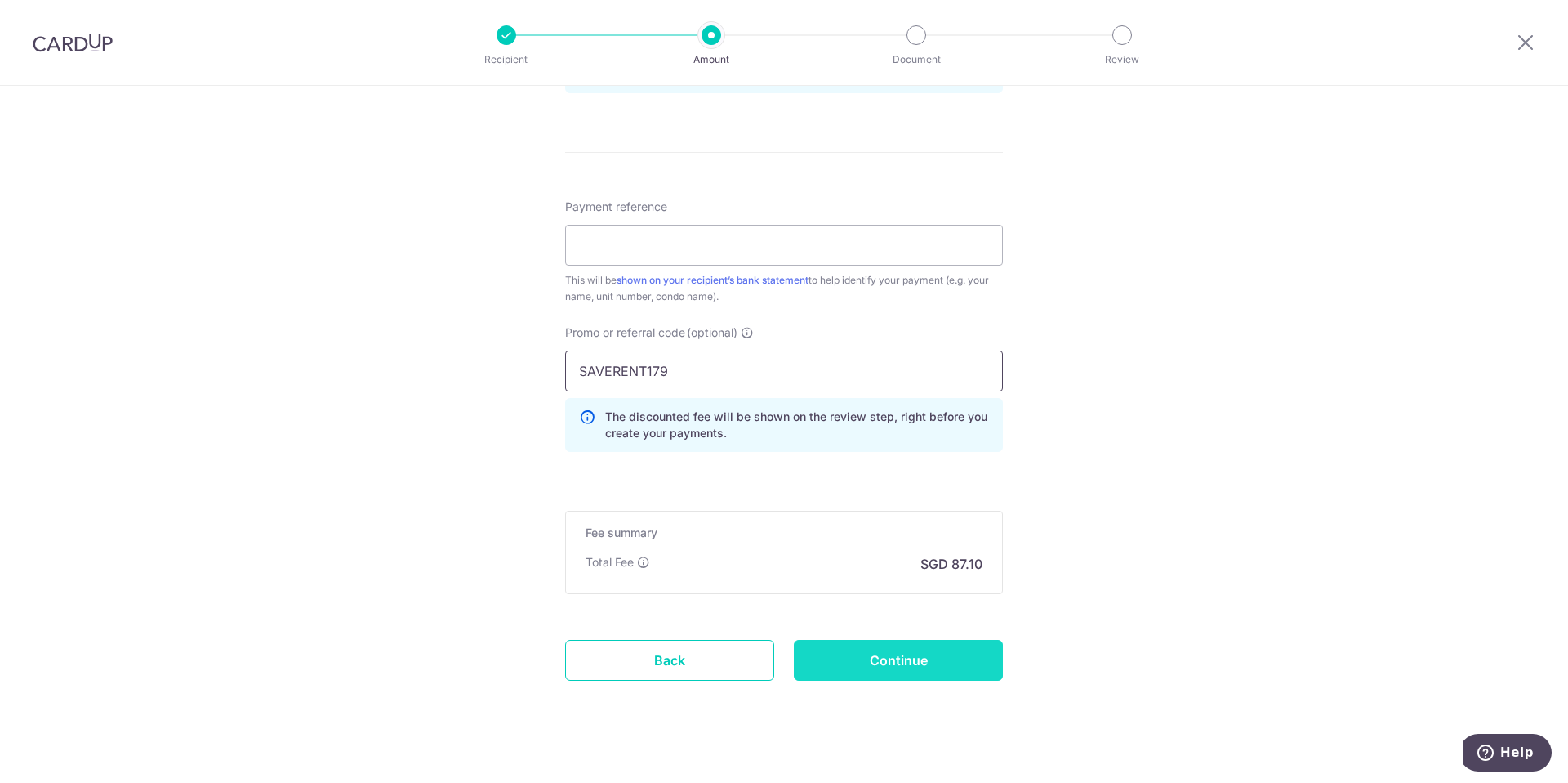
type input "SAVERENT179"
click at [854, 660] on input "Continue" at bounding box center [898, 660] width 209 height 41
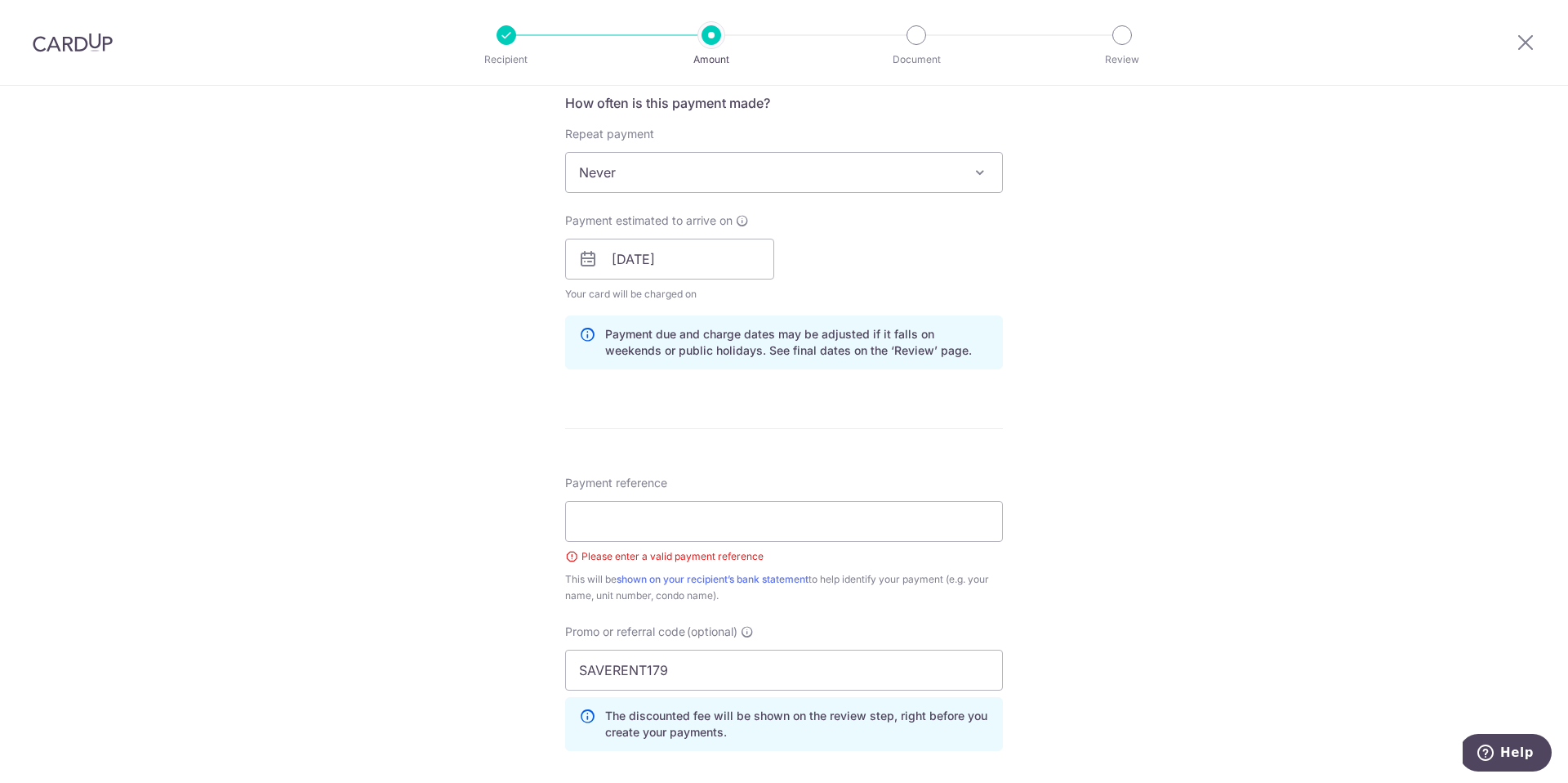
scroll to position [622, 0]
click at [833, 522] on input "Payment reference" at bounding box center [784, 524] width 438 height 41
type input "Leedon Green Rent Payment"
click at [1090, 569] on div "Tell us more about your payment Enter payment amount SGD 3,350.00 3350.00 Selec…" at bounding box center [784, 283] width 1568 height 1641
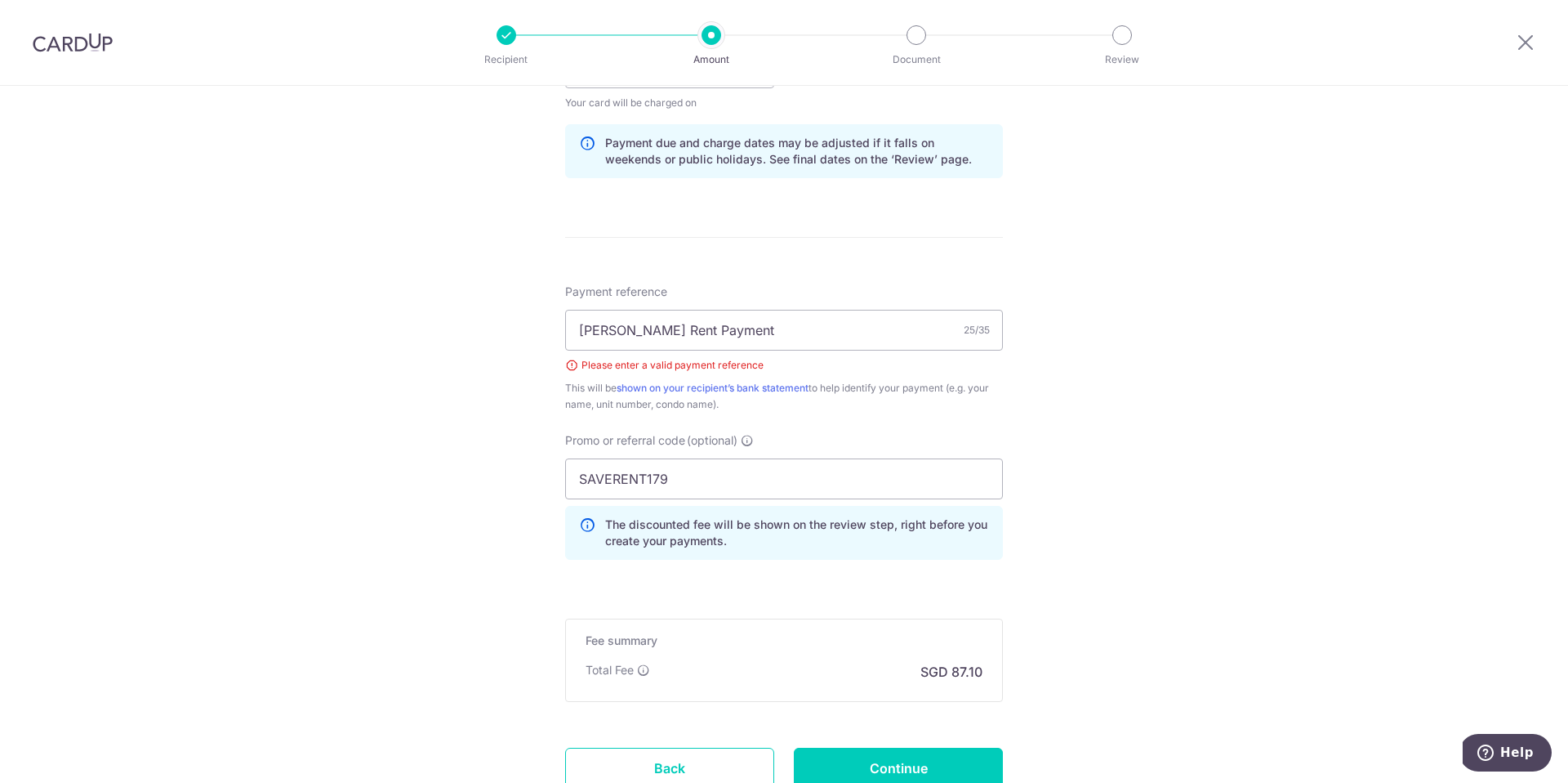
scroll to position [944, 0]
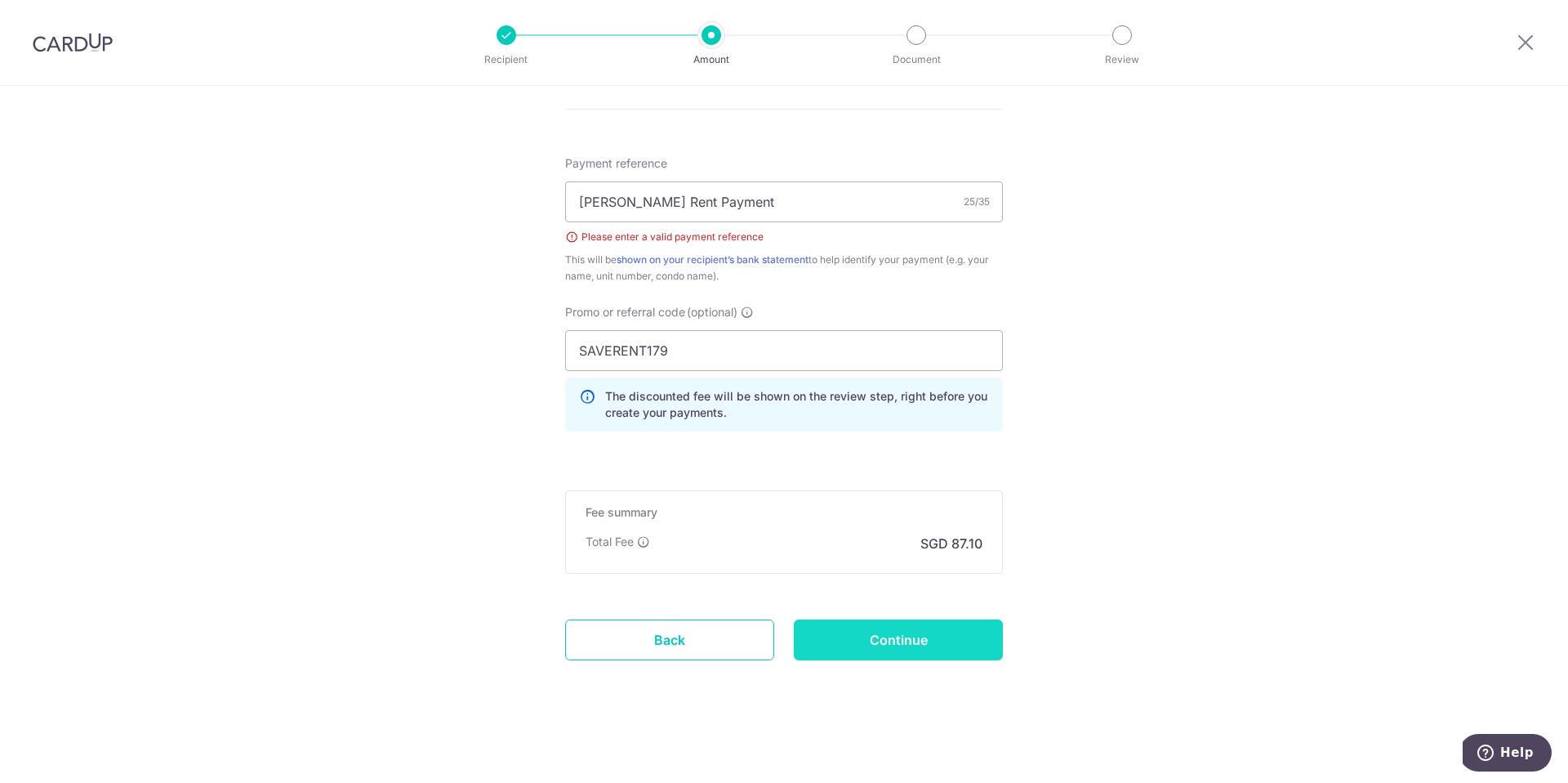
click at [990, 625] on input "Continue" at bounding box center [898, 639] width 209 height 41
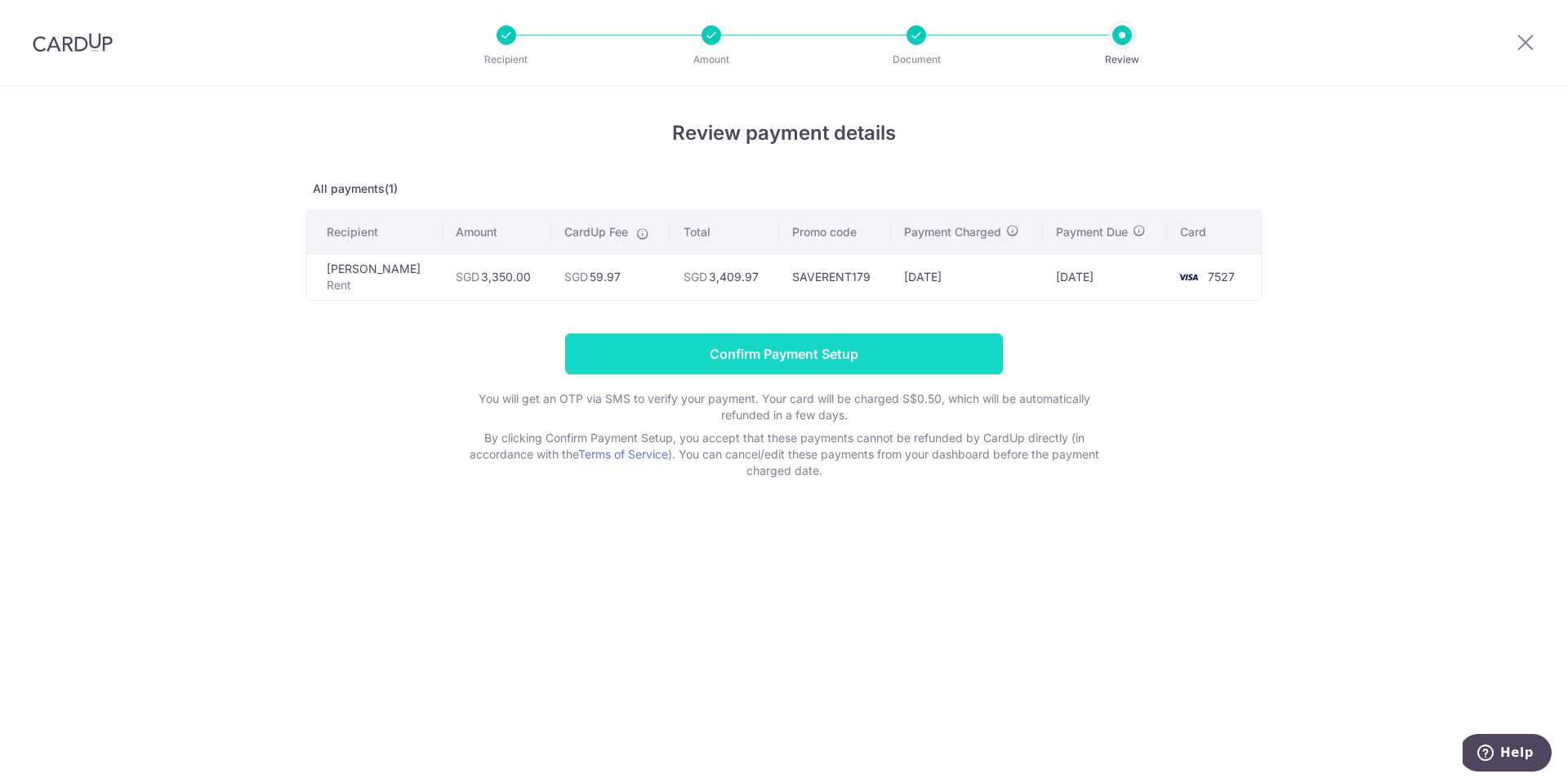
click at [943, 359] on input "Confirm Payment Setup" at bounding box center [784, 353] width 438 height 41
